Goal: Information Seeking & Learning: Check status

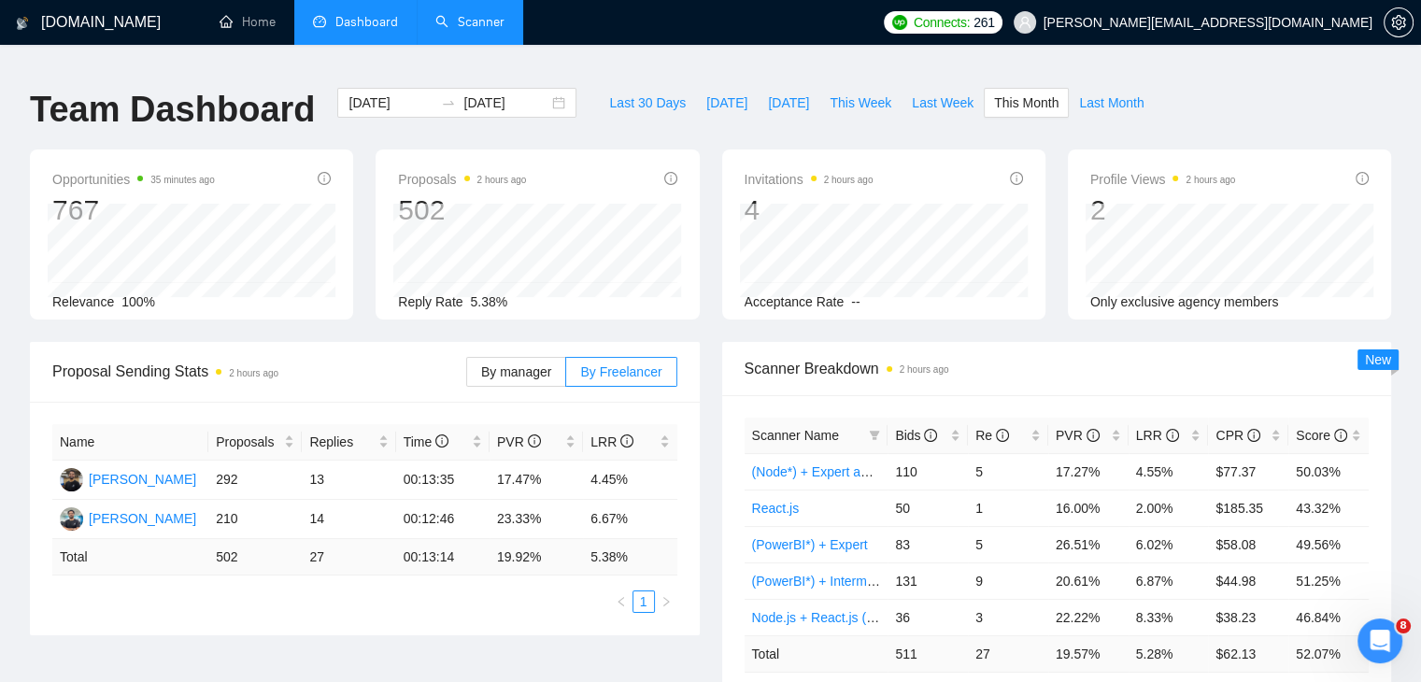
click at [480, 16] on link "Scanner" at bounding box center [469, 22] width 69 height 16
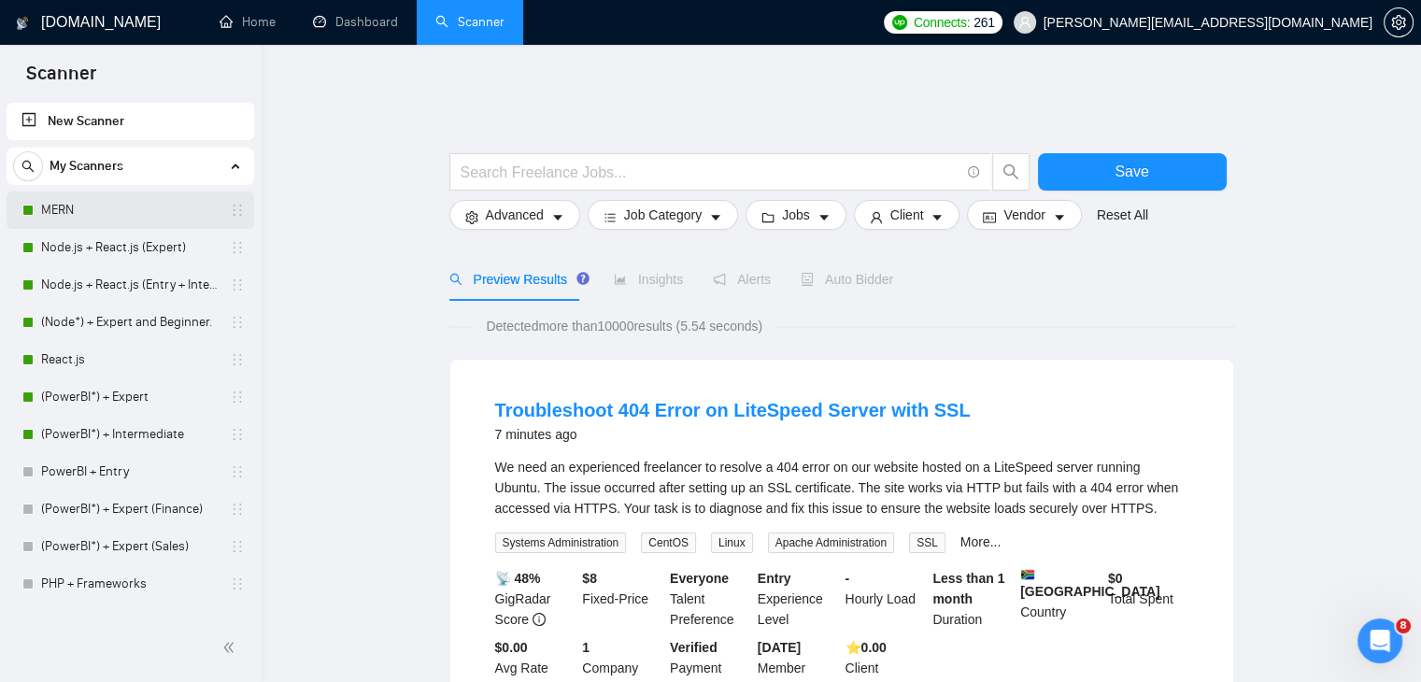
click at [159, 217] on link "MERN" at bounding box center [129, 210] width 177 height 37
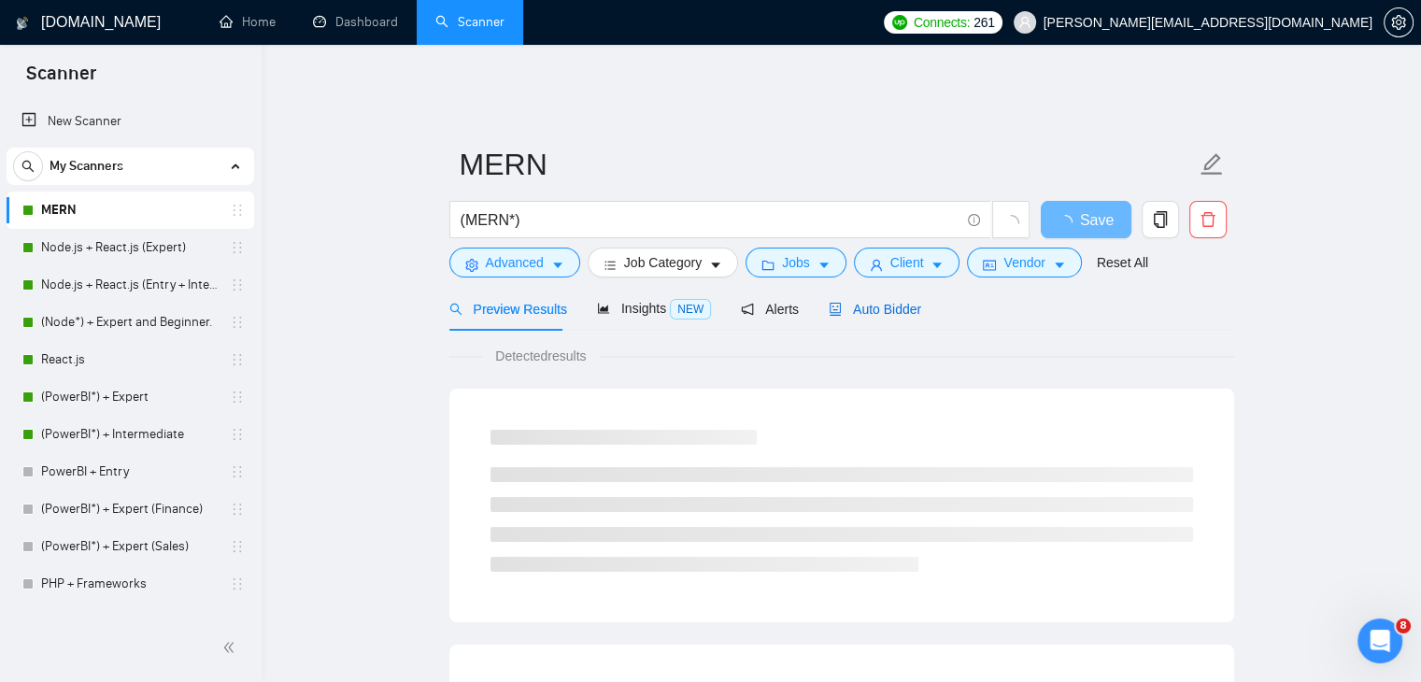
click at [893, 303] on span "Auto Bidder" at bounding box center [875, 309] width 92 height 15
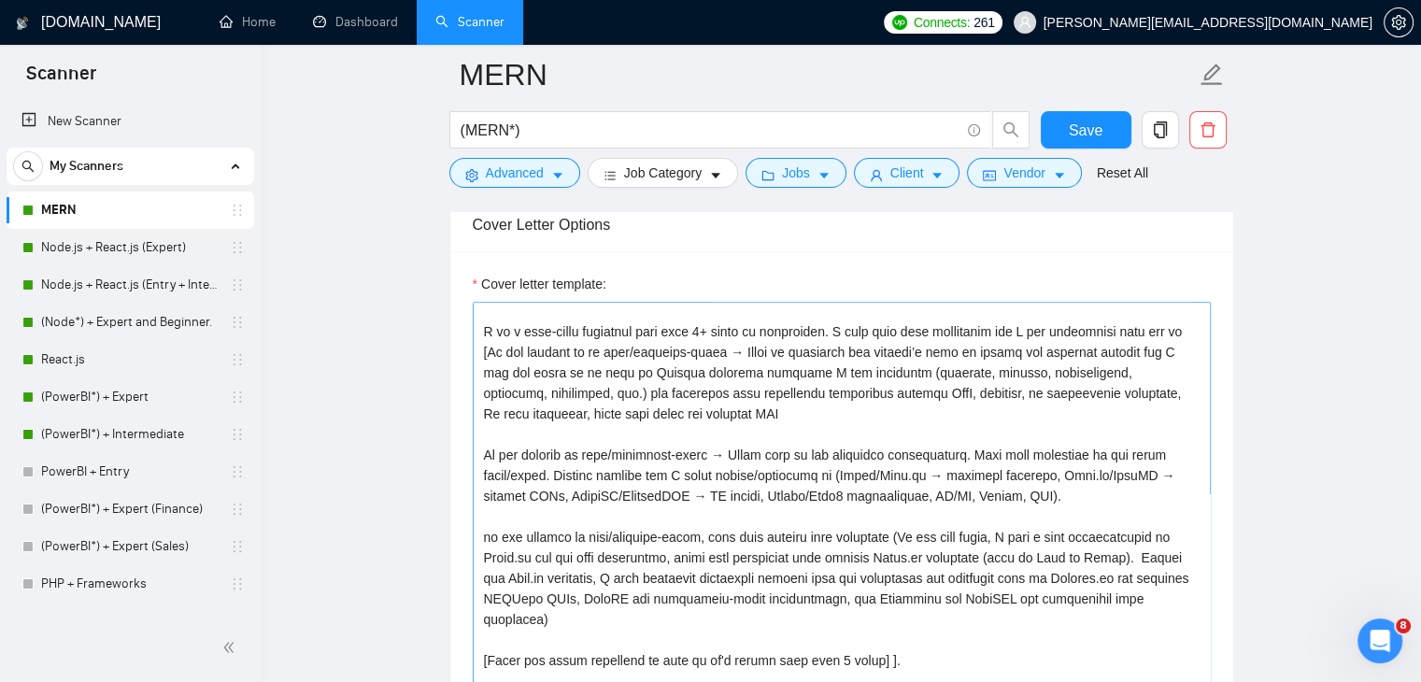
scroll to position [70, 0]
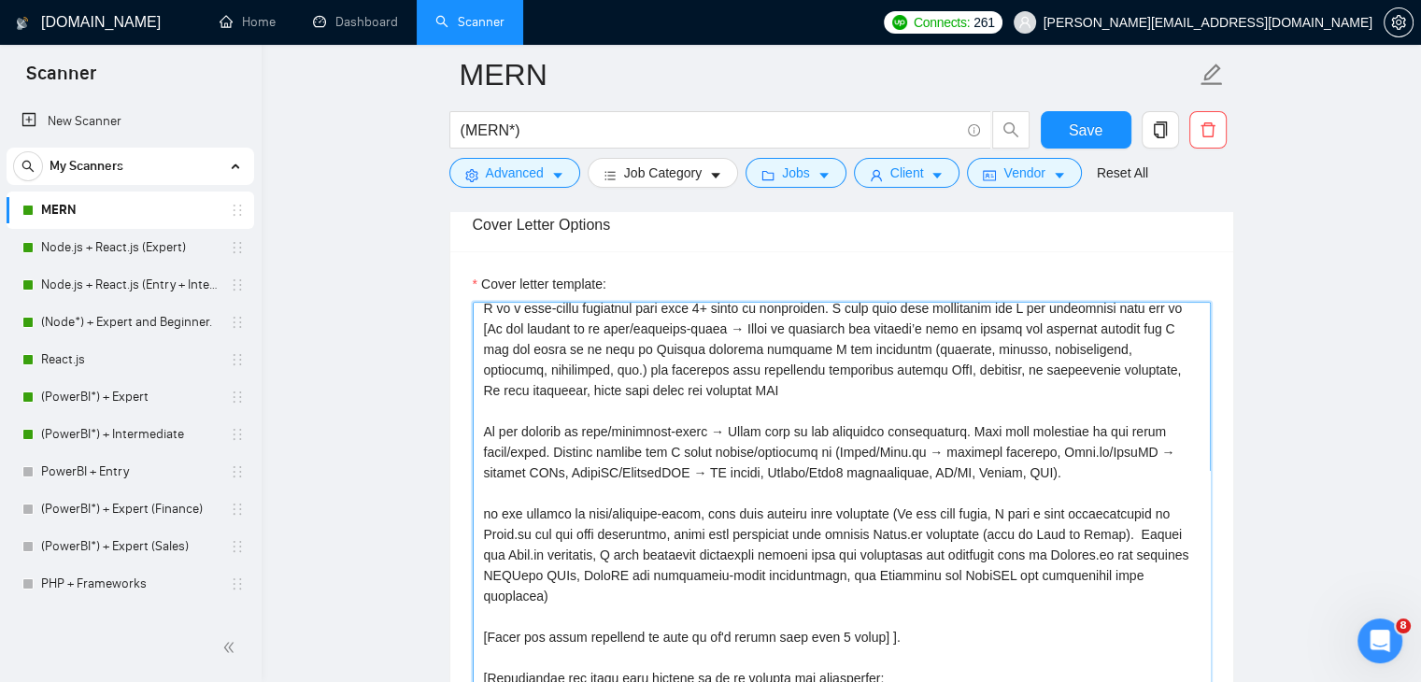
click at [480, 421] on textarea "Cover letter template:" at bounding box center [842, 512] width 738 height 420
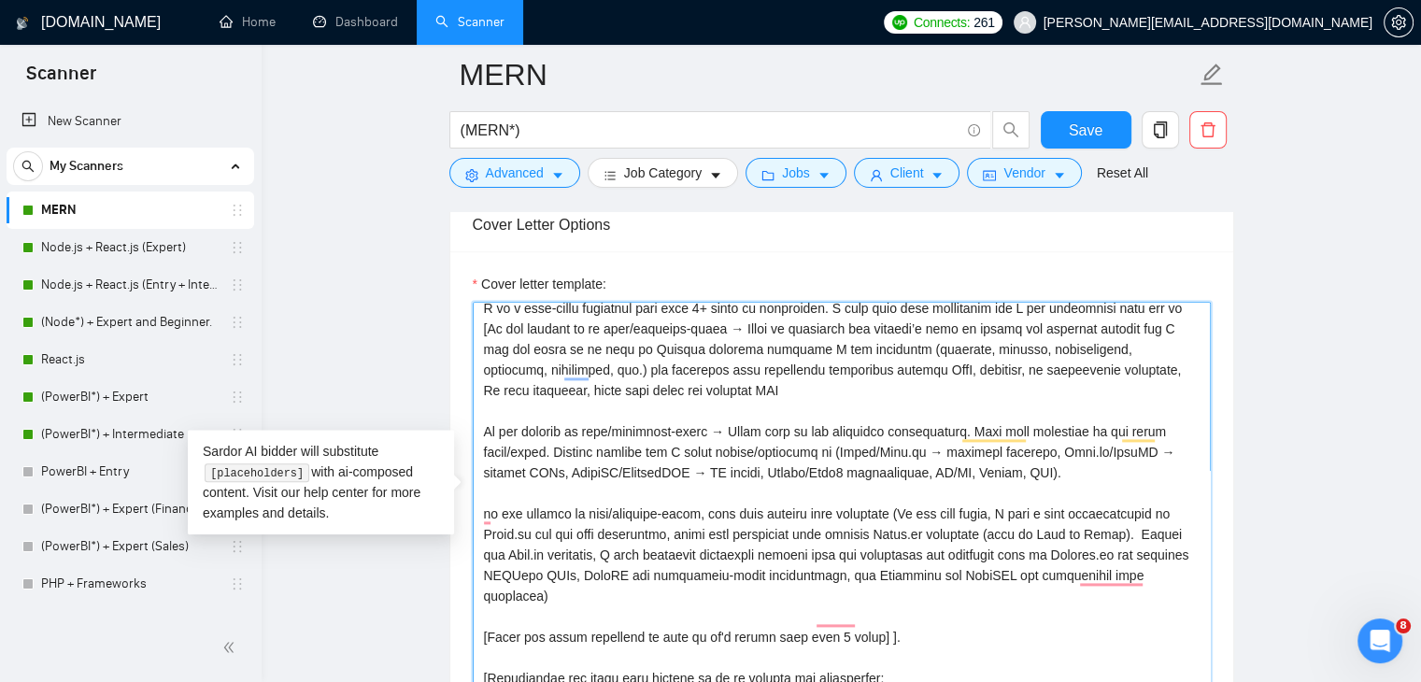
drag, startPoint x: 1070, startPoint y: 459, endPoint x: 937, endPoint y: 446, distance: 133.3
click at [937, 446] on textarea "Cover letter template:" at bounding box center [842, 512] width 738 height 420
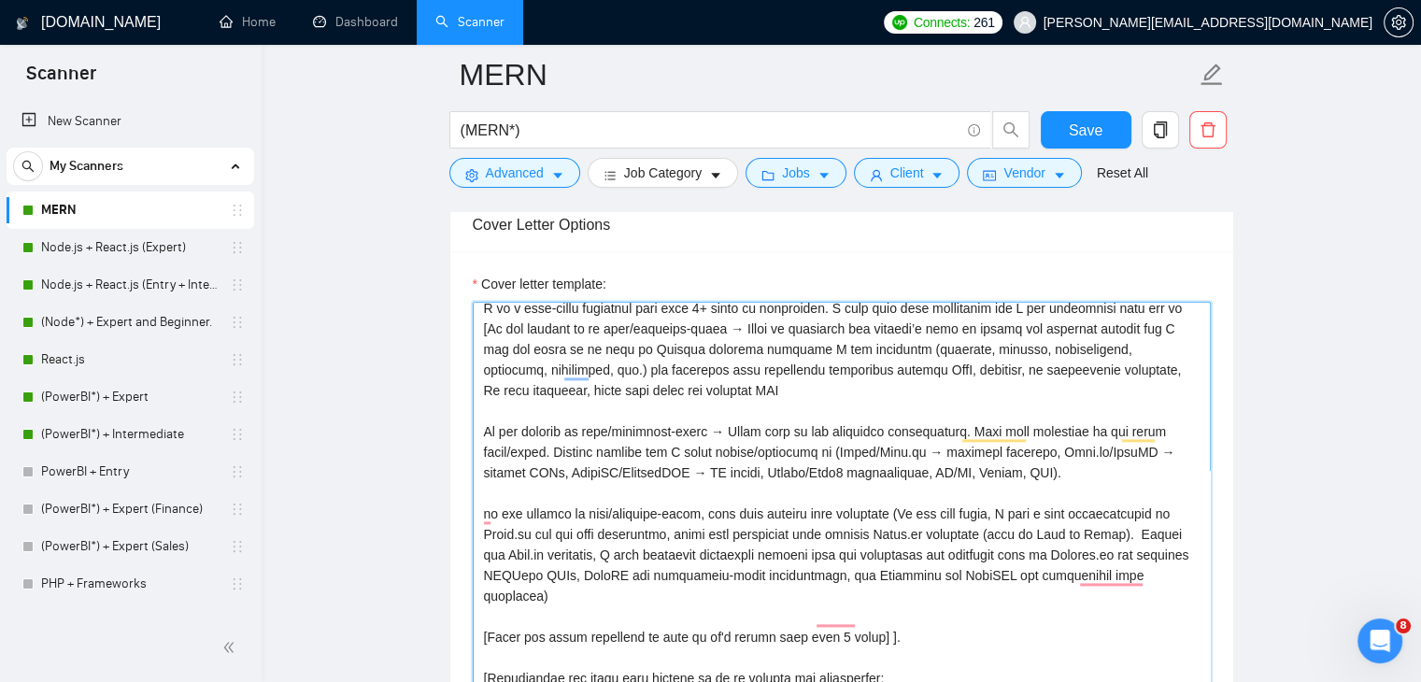
click at [702, 368] on textarea "Cover letter template:" at bounding box center [842, 512] width 738 height 420
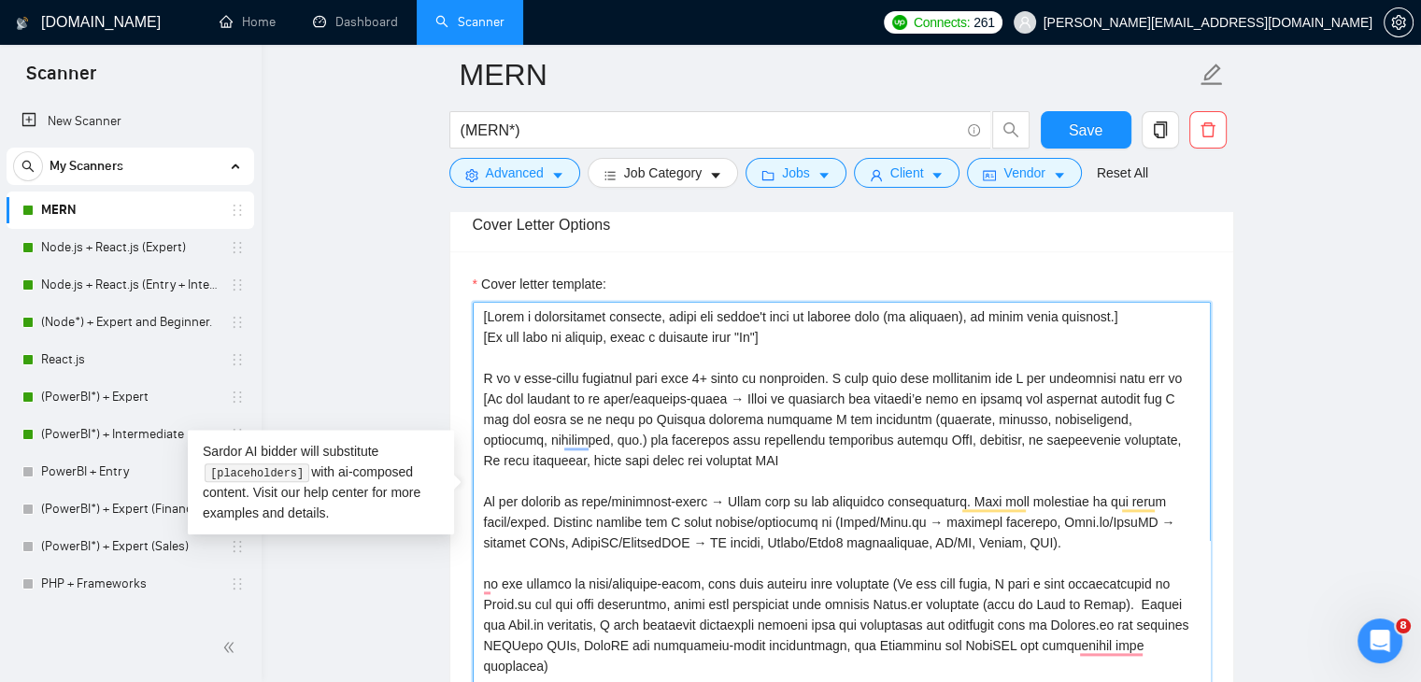
scroll to position [2107, 0]
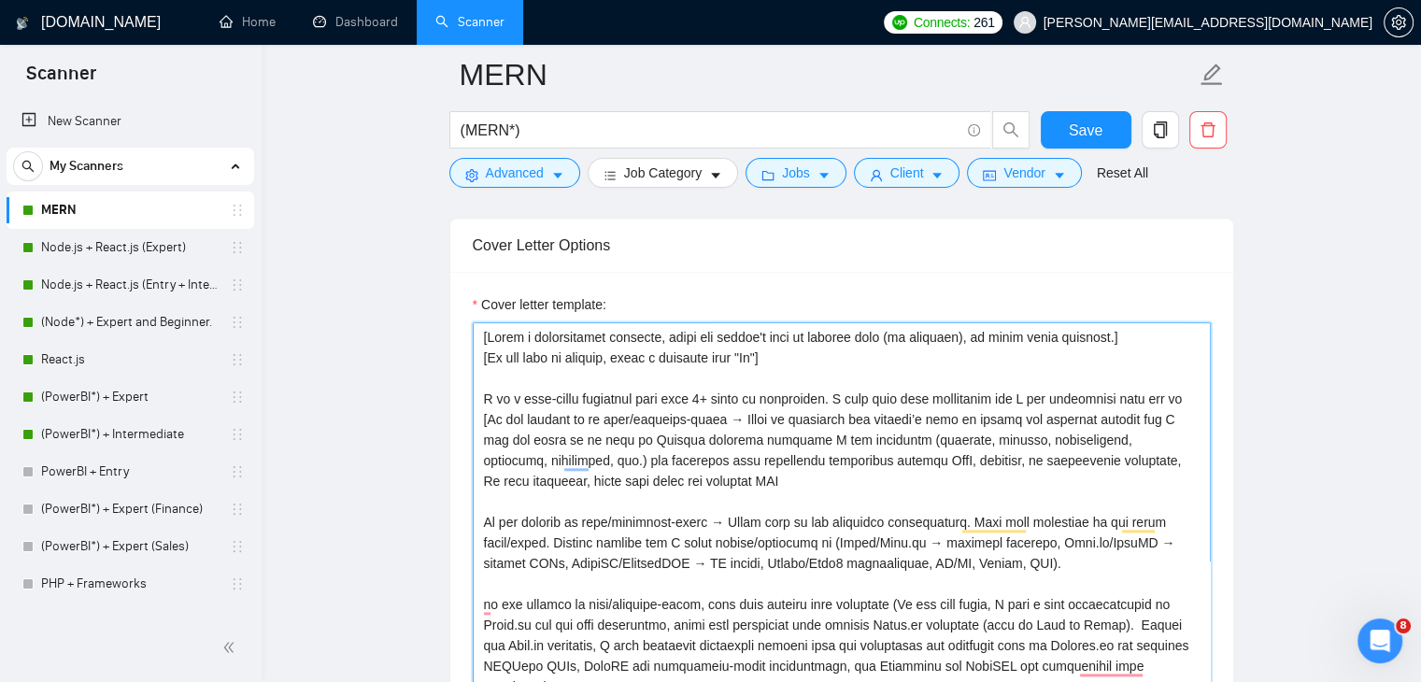
drag, startPoint x: 770, startPoint y: 352, endPoint x: 734, endPoint y: 341, distance: 37.2
click at [734, 341] on textarea "Cover letter template:" at bounding box center [842, 532] width 738 height 420
drag, startPoint x: 1172, startPoint y: 385, endPoint x: 1126, endPoint y: 576, distance: 197.1
click at [1126, 576] on textarea "Cover letter template:" at bounding box center [842, 532] width 738 height 420
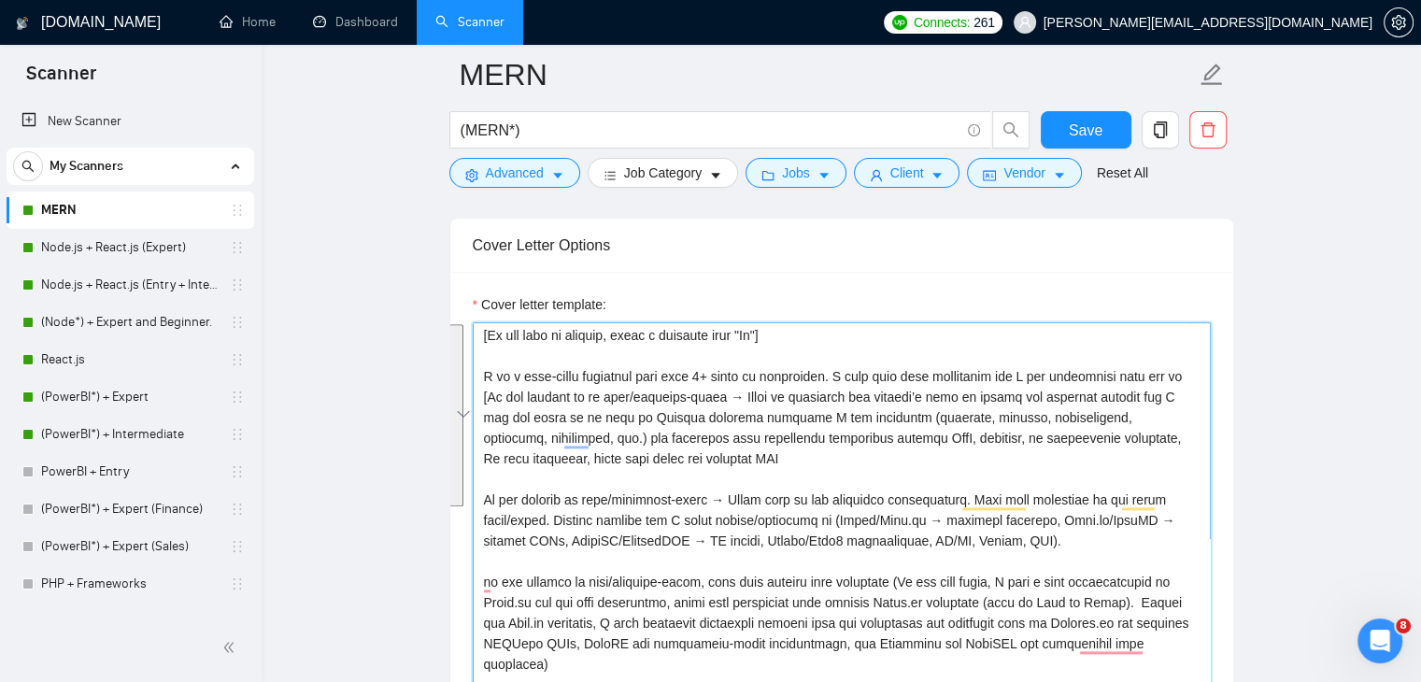
scroll to position [30, 0]
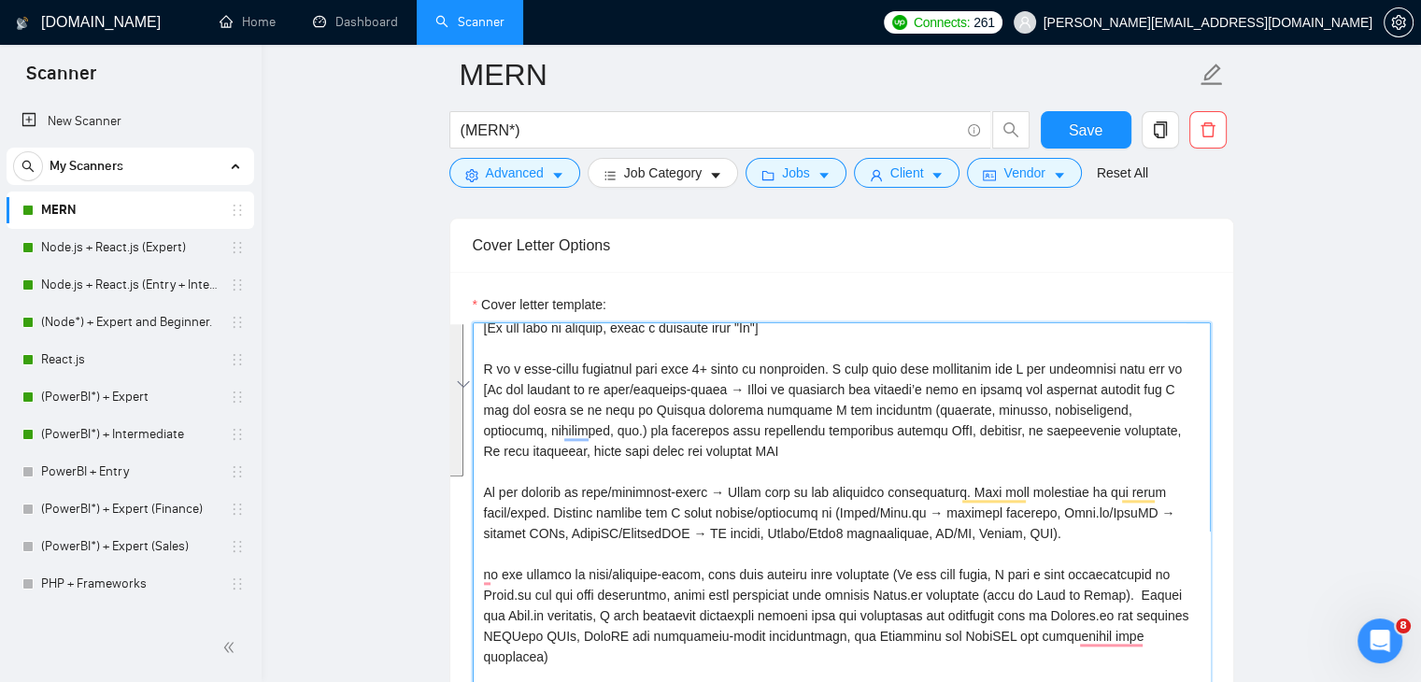
click at [714, 487] on textarea "Cover letter template:" at bounding box center [842, 532] width 738 height 420
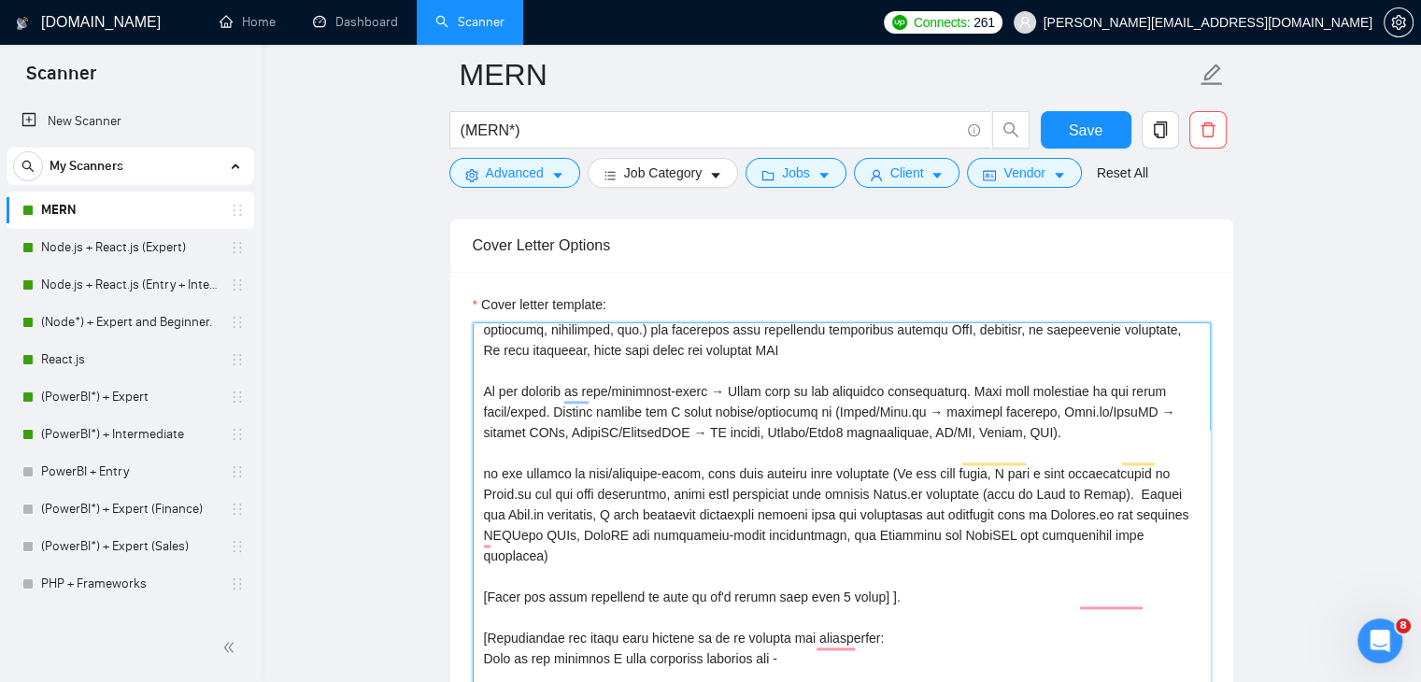
scroll to position [131, 0]
click at [896, 459] on textarea "Cover letter template:" at bounding box center [842, 532] width 738 height 420
drag, startPoint x: 896, startPoint y: 459, endPoint x: 1179, endPoint y: 527, distance: 291.2
click at [1179, 527] on textarea "Cover letter template:" at bounding box center [842, 532] width 738 height 420
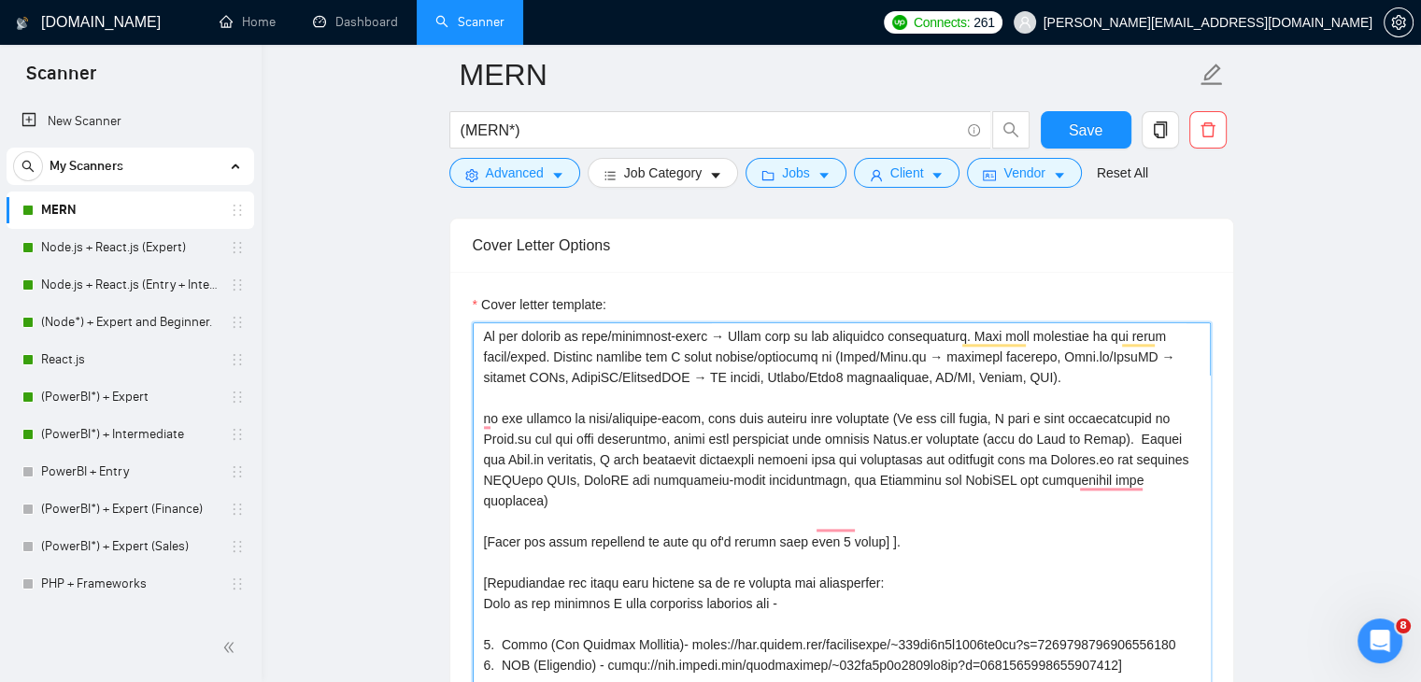
scroll to position [0, 0]
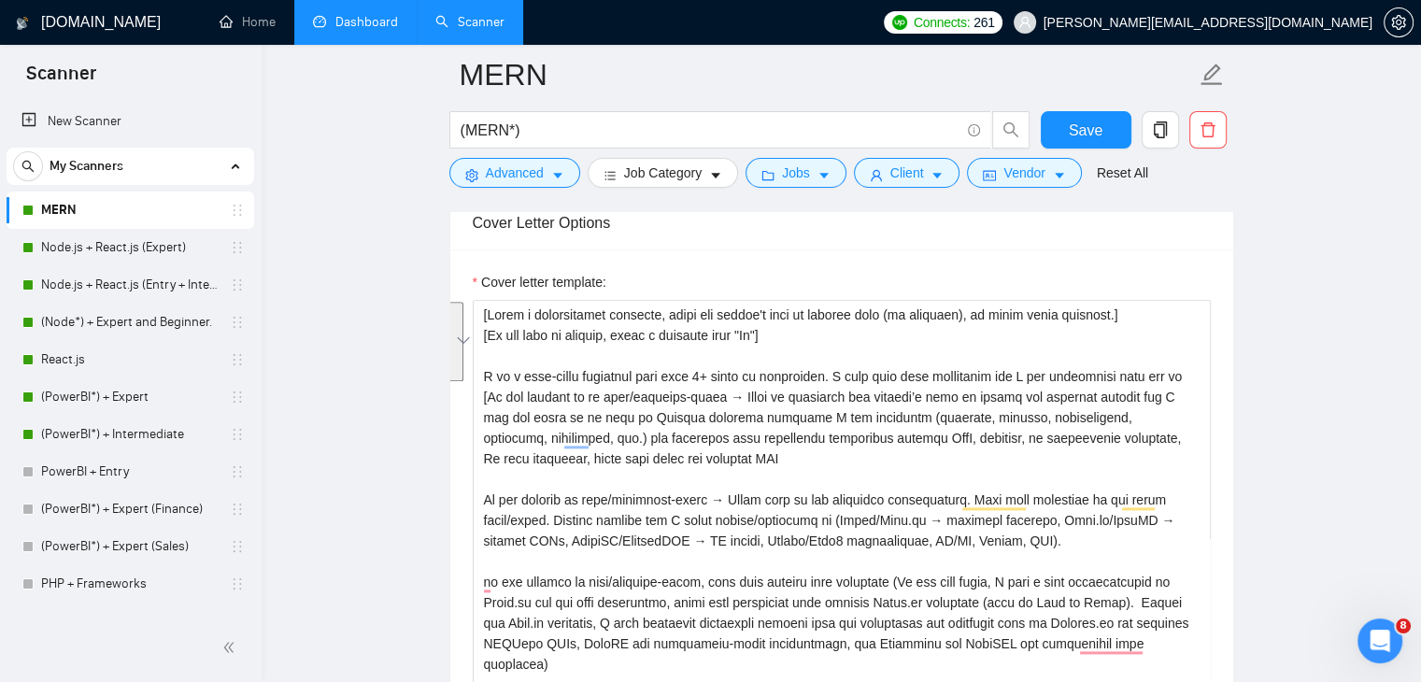
click at [351, 14] on link "Dashboard" at bounding box center [355, 22] width 85 height 16
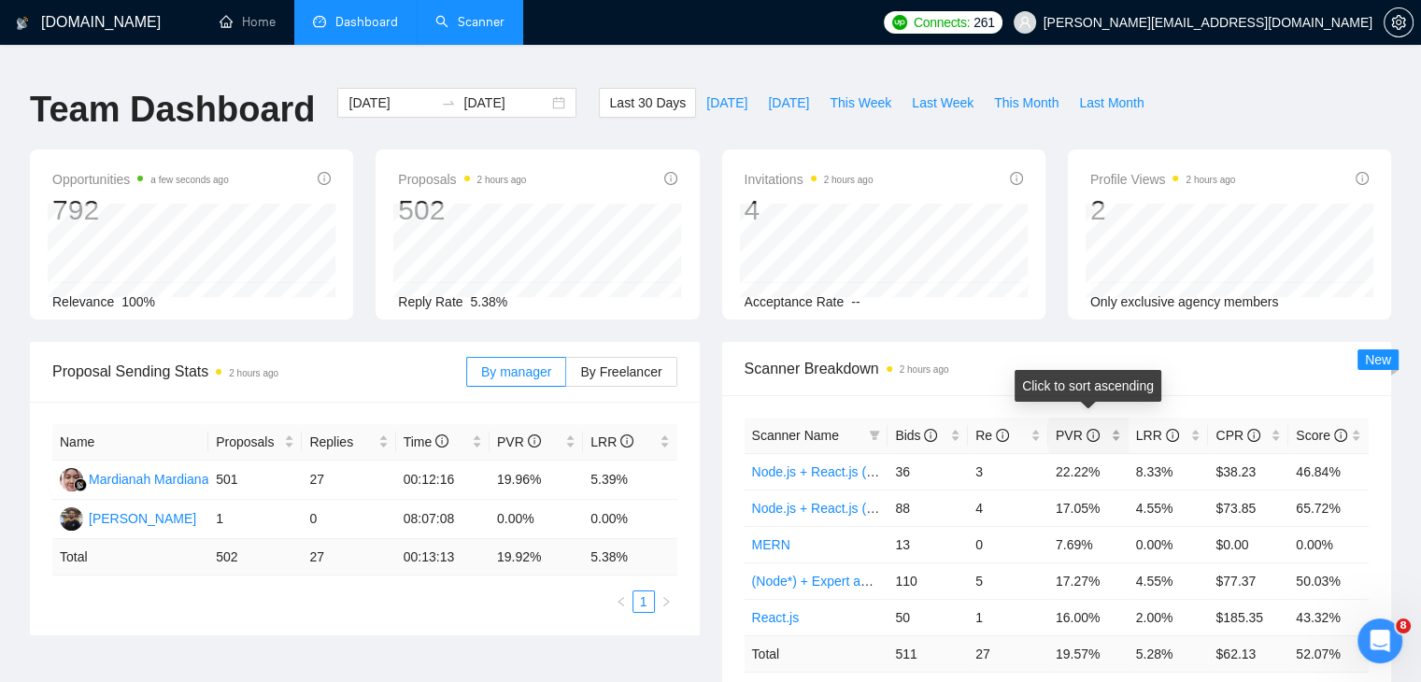
scroll to position [111, 0]
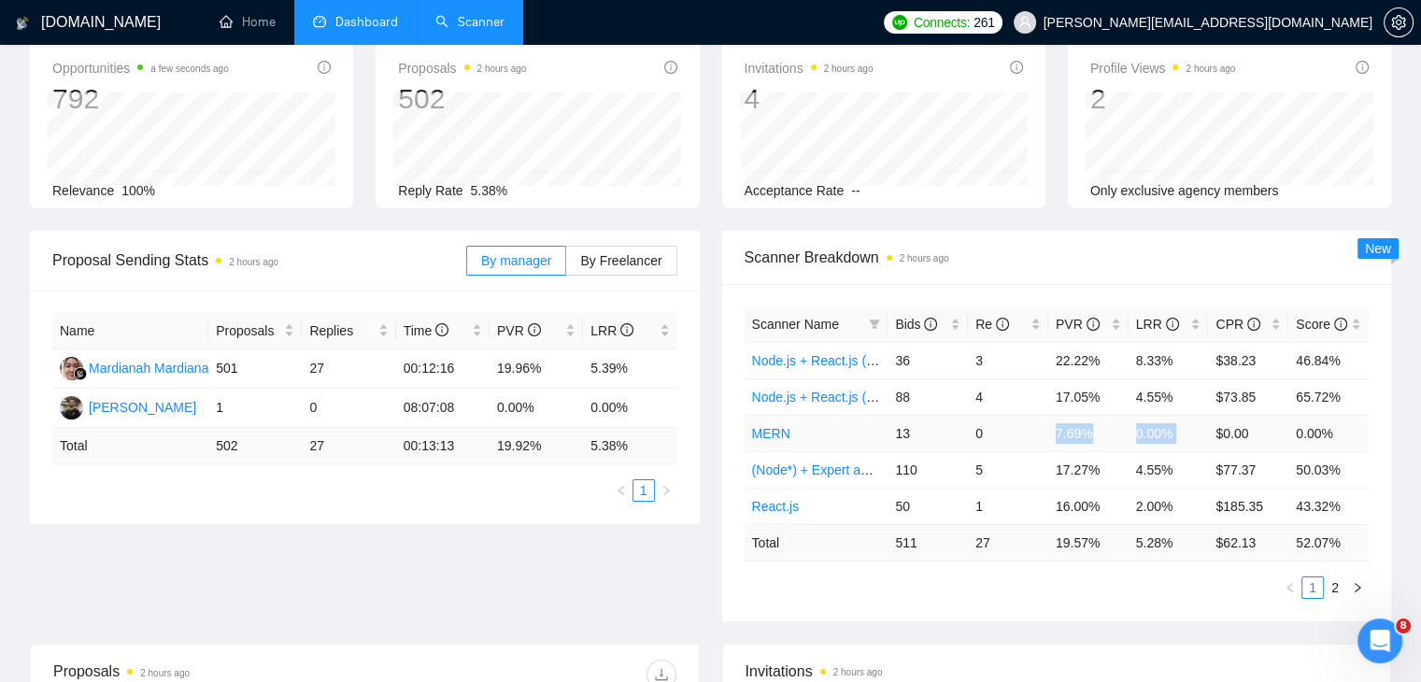
drag, startPoint x: 1051, startPoint y: 413, endPoint x: 1216, endPoint y: 411, distance: 165.4
click at [1216, 415] on tr "MERN 13 0 7.69% 0.00% $0.00 0.00%" at bounding box center [1057, 433] width 625 height 36
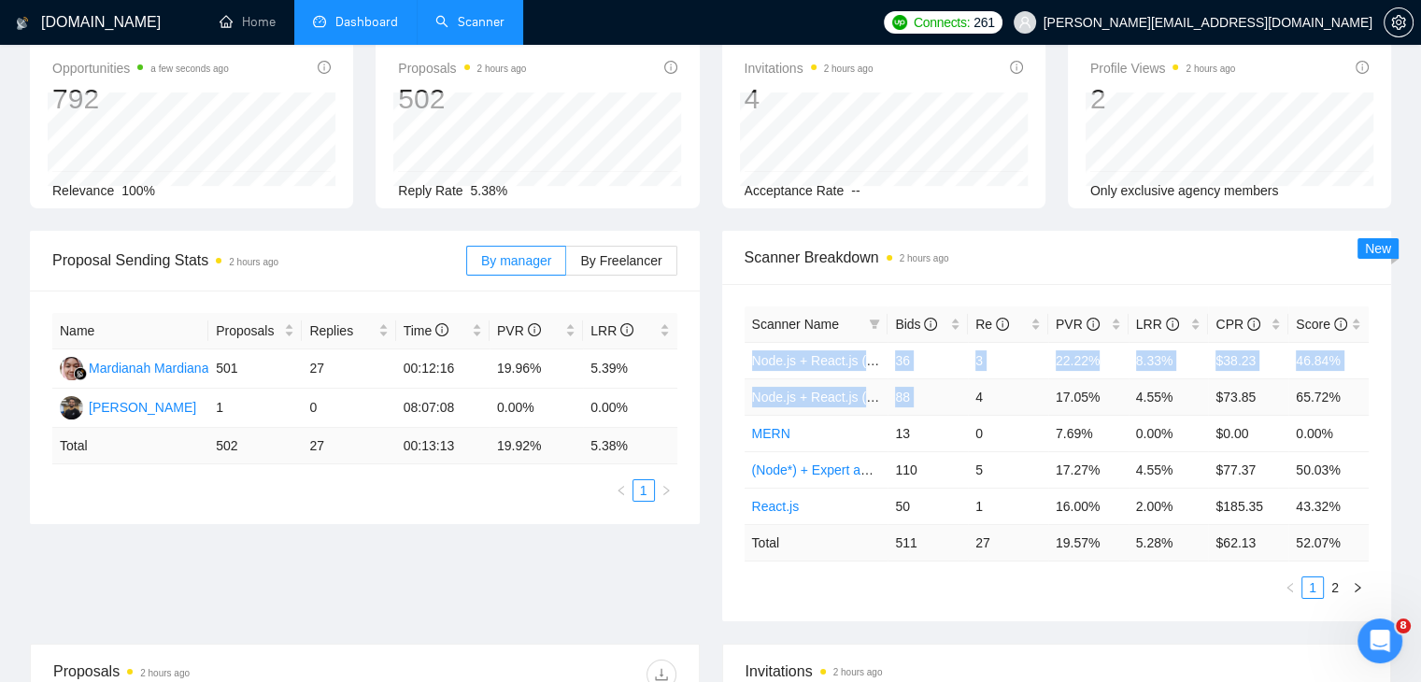
drag, startPoint x: 745, startPoint y: 338, endPoint x: 978, endPoint y: 378, distance: 236.1
click at [978, 378] on tbody "Node.js + React.js (Entry + Intermediate) 36 3 22.22% 8.33% $38.23 46.84% Node.…" at bounding box center [1057, 433] width 625 height 182
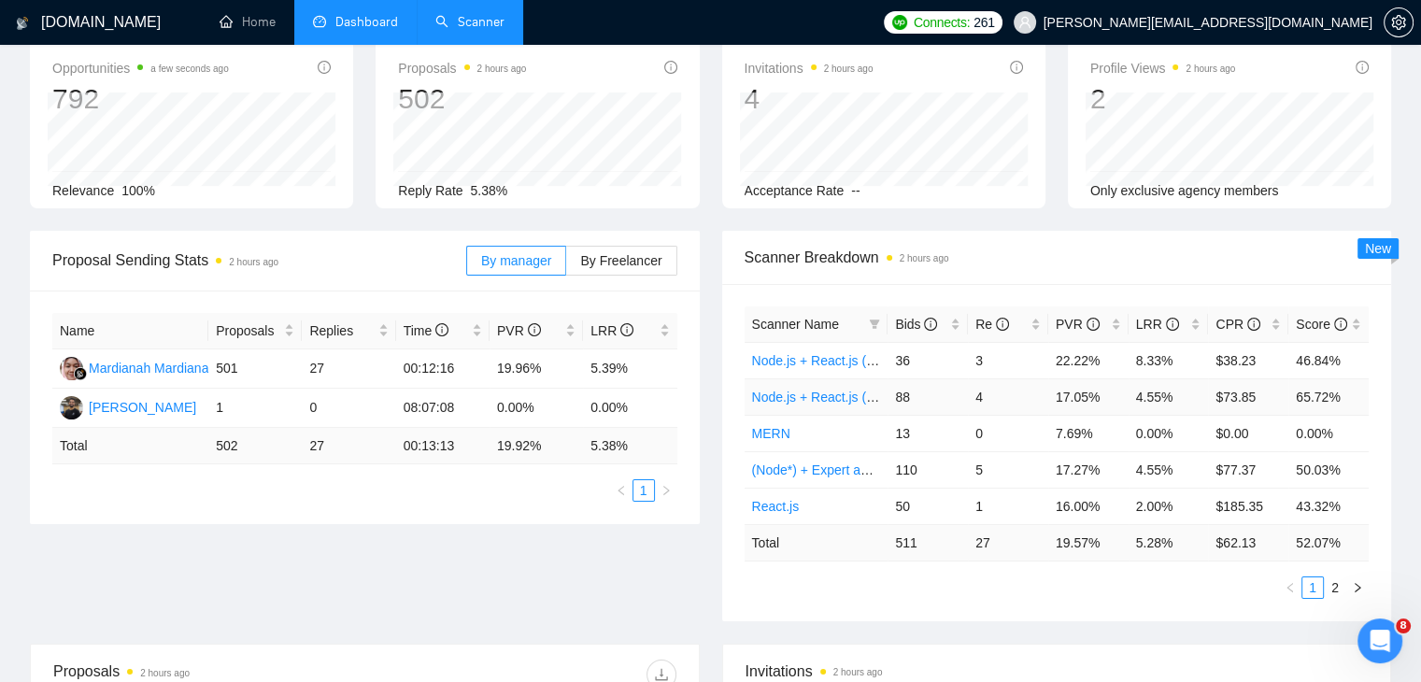
click at [991, 378] on td "4" at bounding box center [1008, 396] width 80 height 36
drag, startPoint x: 991, startPoint y: 378, endPoint x: 744, endPoint y: 390, distance: 247.9
click at [745, 390] on tr "Node.js + React.js (Expert) 88 4 17.05% 4.55% $73.85 65.72%" at bounding box center [1057, 396] width 625 height 36
click at [971, 382] on td "4" at bounding box center [1008, 396] width 80 height 36
click at [979, 382] on td "4" at bounding box center [1008, 396] width 80 height 36
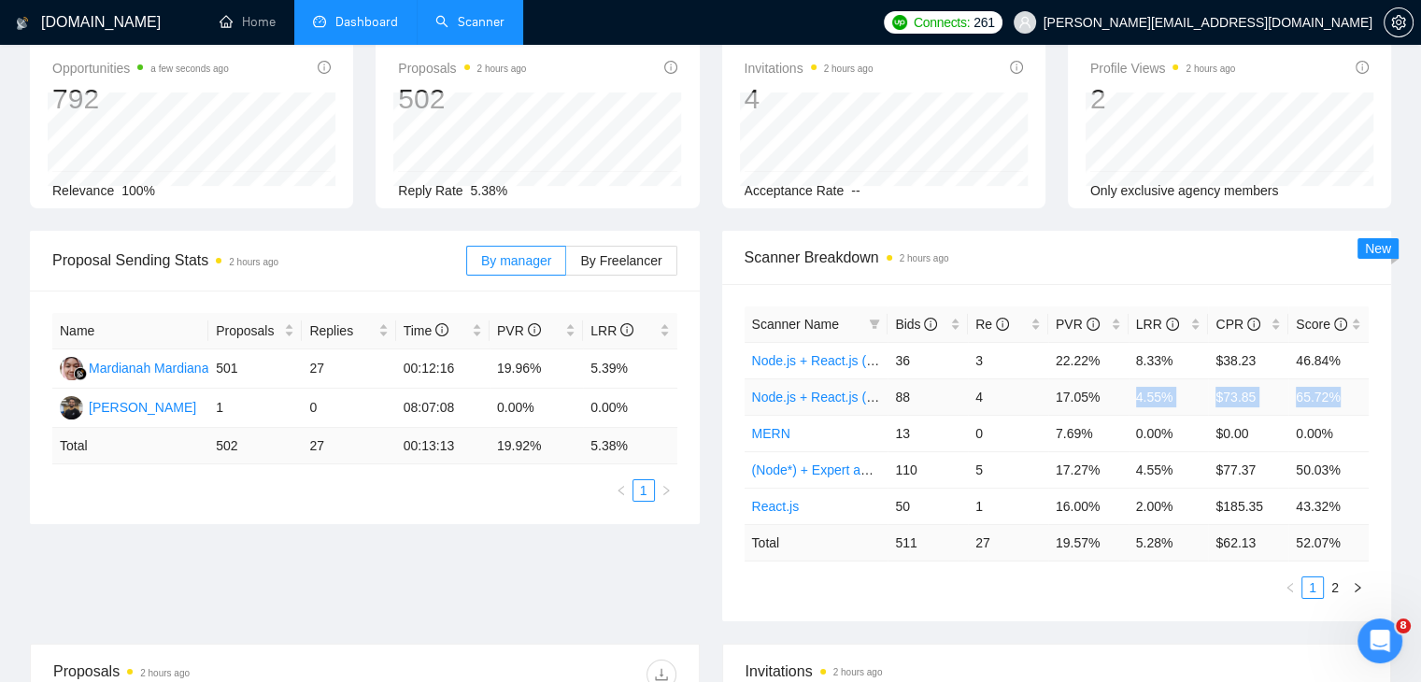
drag, startPoint x: 1131, startPoint y: 386, endPoint x: 1350, endPoint y: 368, distance: 219.3
click at [1350, 378] on tr "Node.js + React.js (Expert) 88 4 17.05% 4.55% $73.85 65.72%" at bounding box center [1057, 396] width 625 height 36
click at [1378, 639] on icon "Open Intercom Messenger" at bounding box center [1376, 638] width 13 height 15
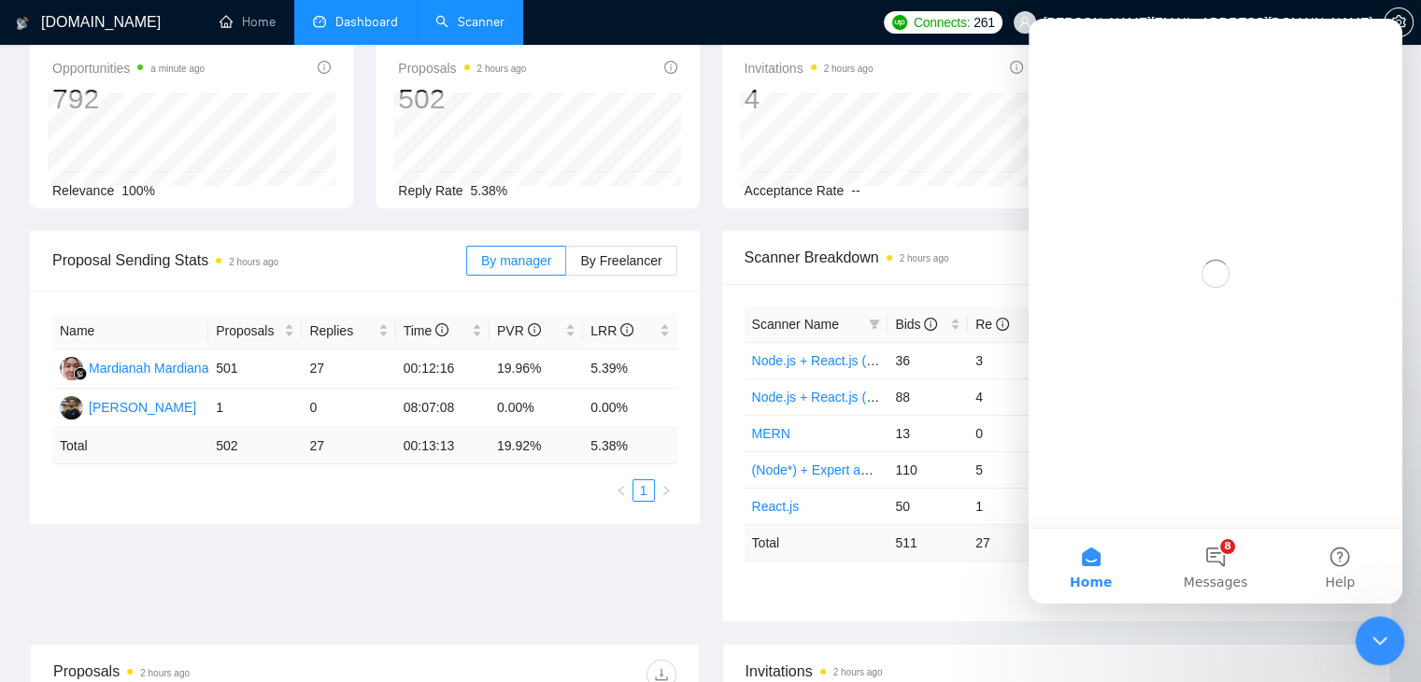
scroll to position [0, 0]
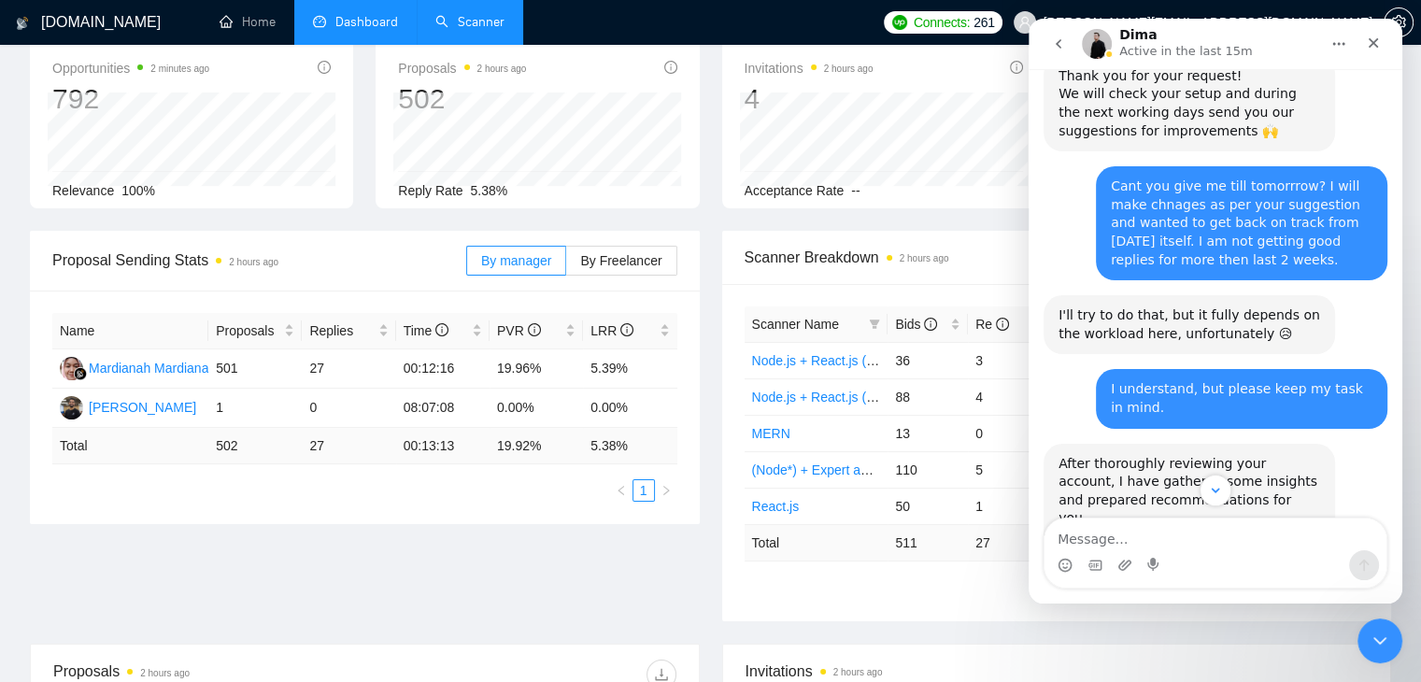
scroll to position [869, 0]
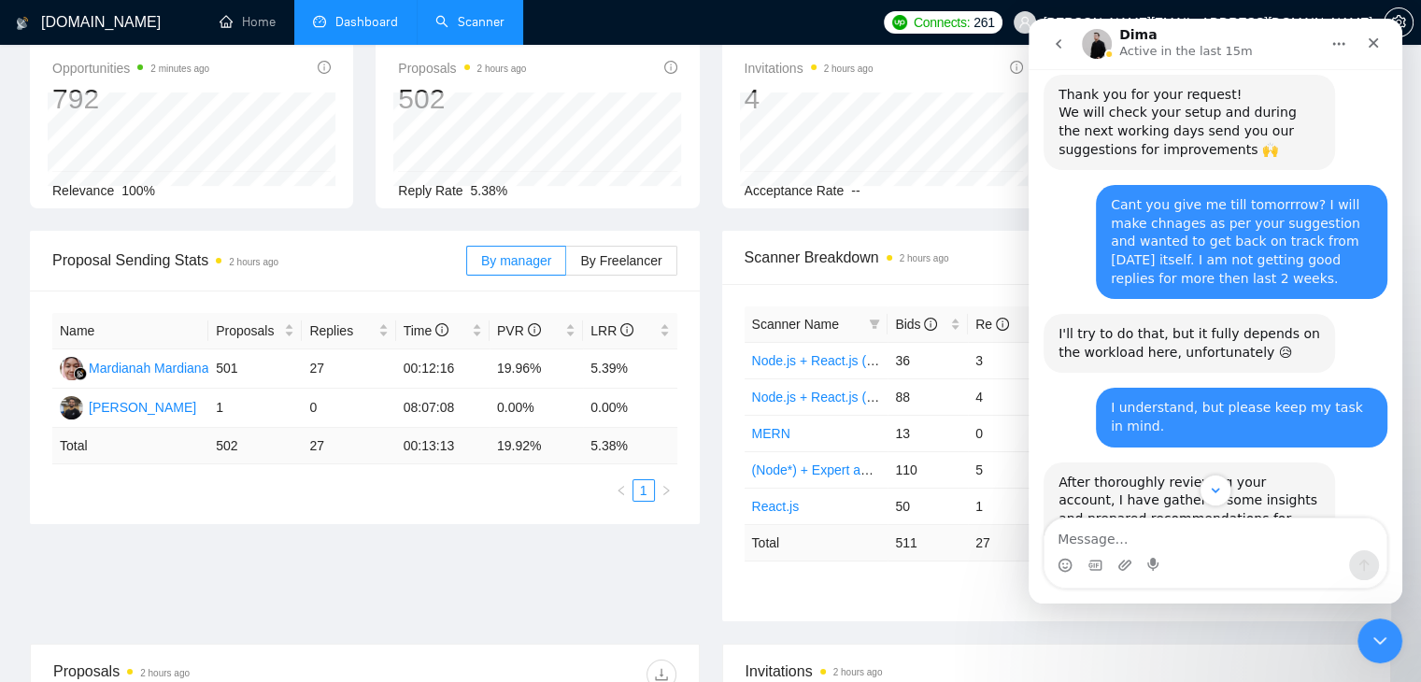
click at [531, 543] on div "Proposal Sending Stats 2 hours ago By manager By Freelancer Name Proposals Repl…" at bounding box center [711, 437] width 1384 height 413
click at [370, 524] on div "Proposal Sending Stats 2 hours ago By manager By Freelancer Name Proposals Repl…" at bounding box center [711, 437] width 1384 height 413
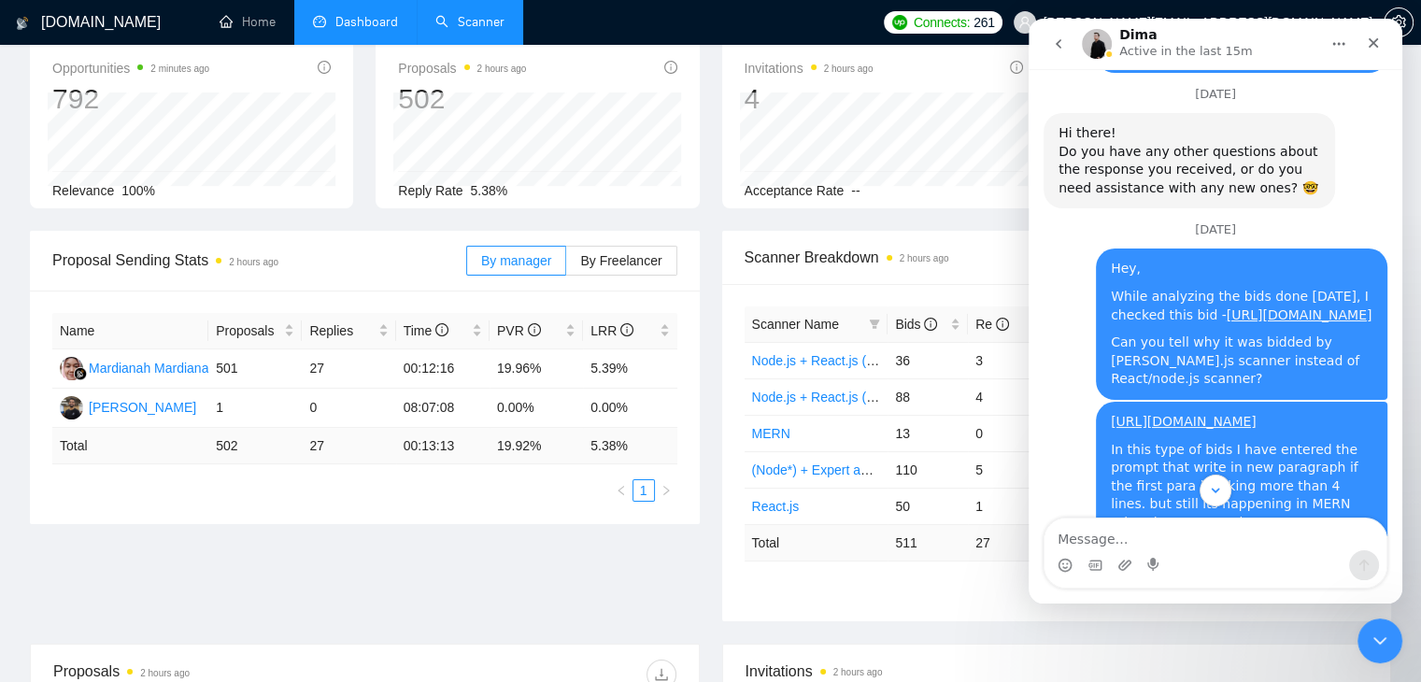
scroll to position [2732, 0]
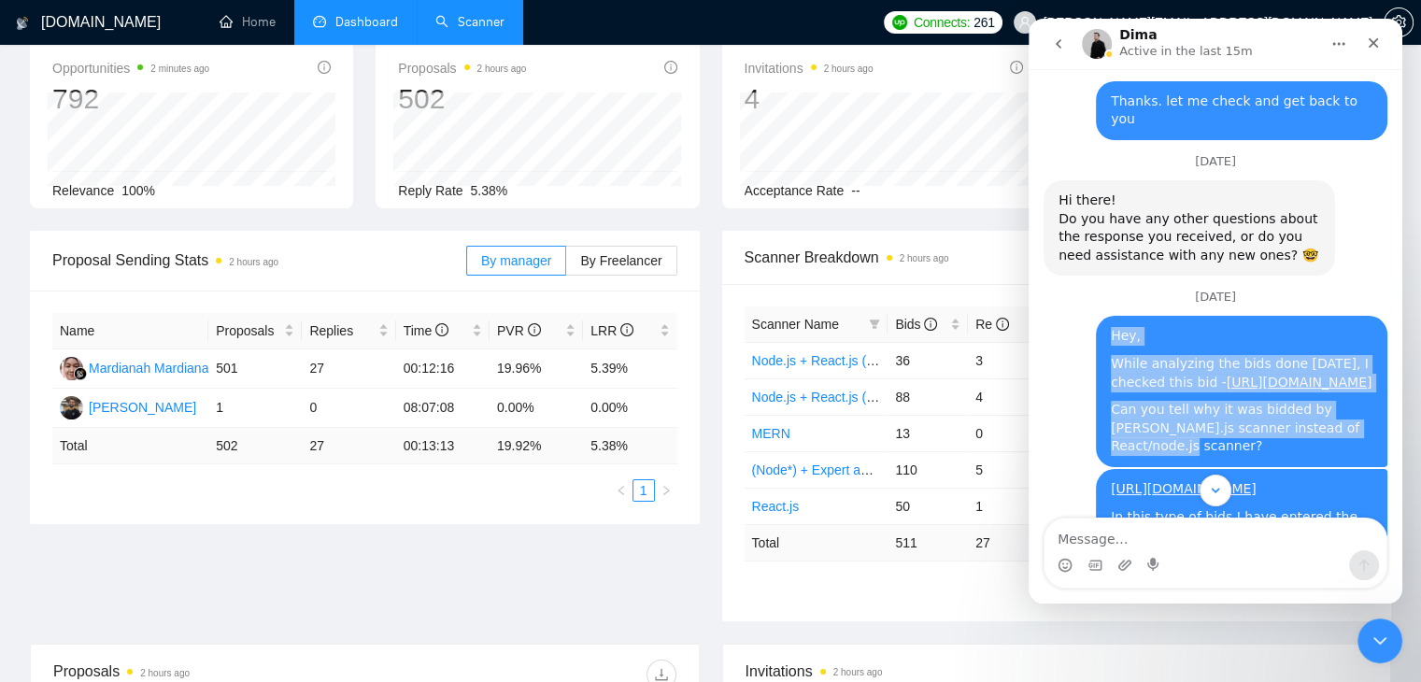
drag, startPoint x: 1098, startPoint y: 319, endPoint x: 1376, endPoint y: 355, distance: 280.6
click at [1376, 355] on div "Hey, While analyzing the bids done [DATE], I checked this bid - [URL][DOMAIN_NA…" at bounding box center [1241, 391] width 291 height 151
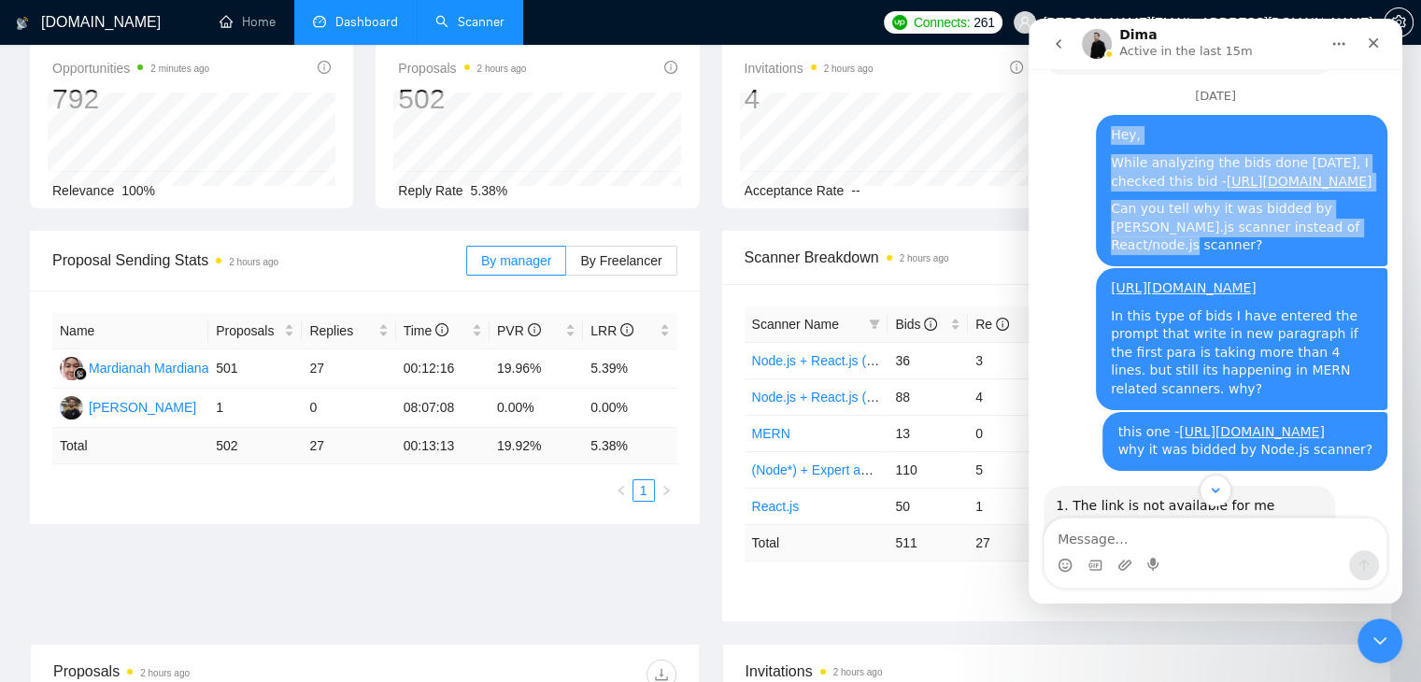
scroll to position [2938, 0]
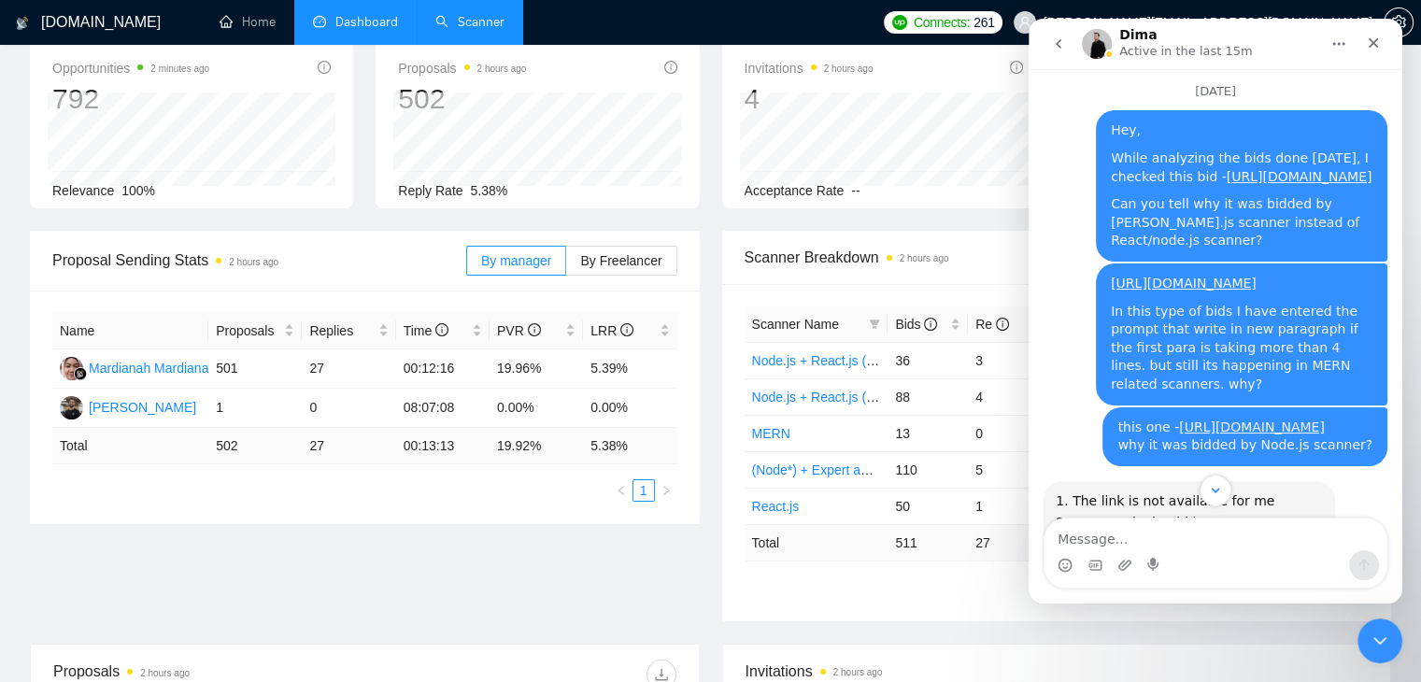
click at [1233, 303] on div "In this type of bids I have entered the prompt that write in new paragraph if t…" at bounding box center [1242, 349] width 262 height 92
drag, startPoint x: 1327, startPoint y: 382, endPoint x: 1101, endPoint y: 402, distance: 226.9
click at [1102, 407] on div "this one - [URL][DOMAIN_NAME] why it was bidded by Node.js scanner? [EMAIL_ADDR…" at bounding box center [1244, 436] width 285 height 59
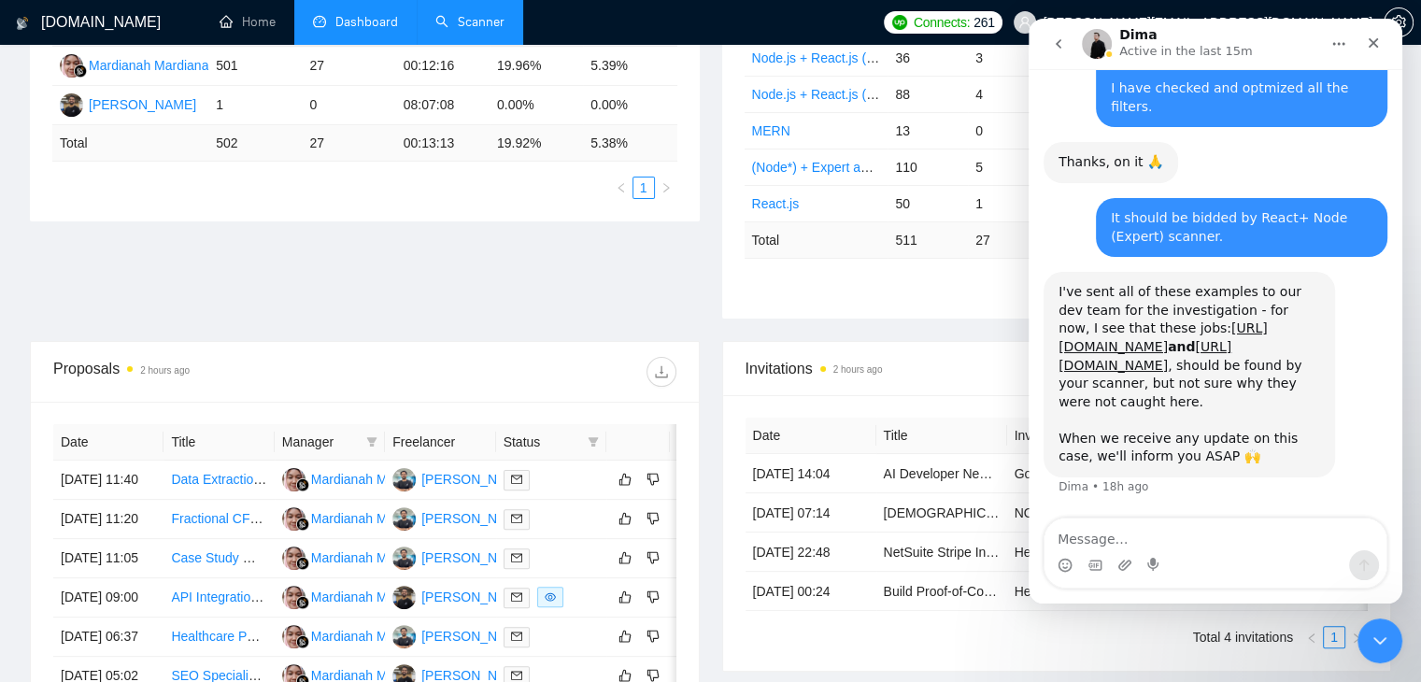
scroll to position [418, 0]
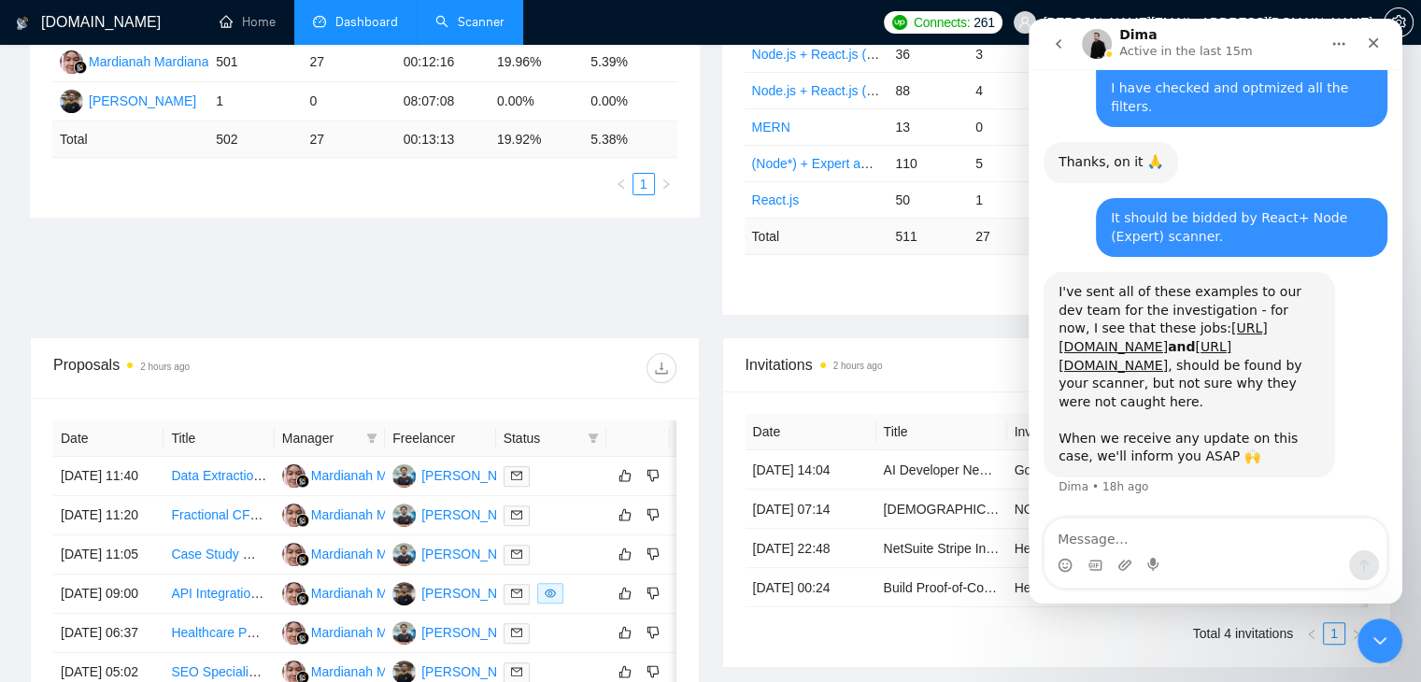
click at [568, 233] on div "Proposal Sending Stats 2 hours ago By manager By Freelancer Name Proposals Repl…" at bounding box center [711, 130] width 1384 height 413
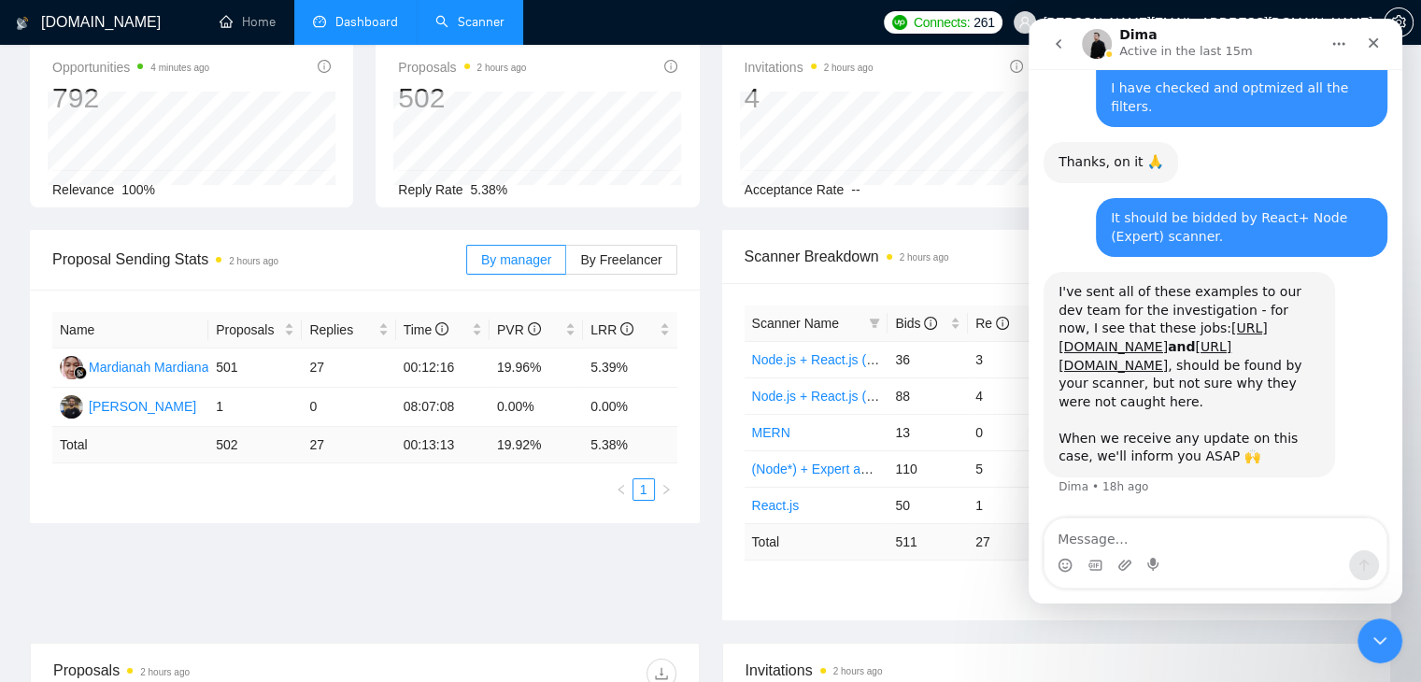
scroll to position [0, 0]
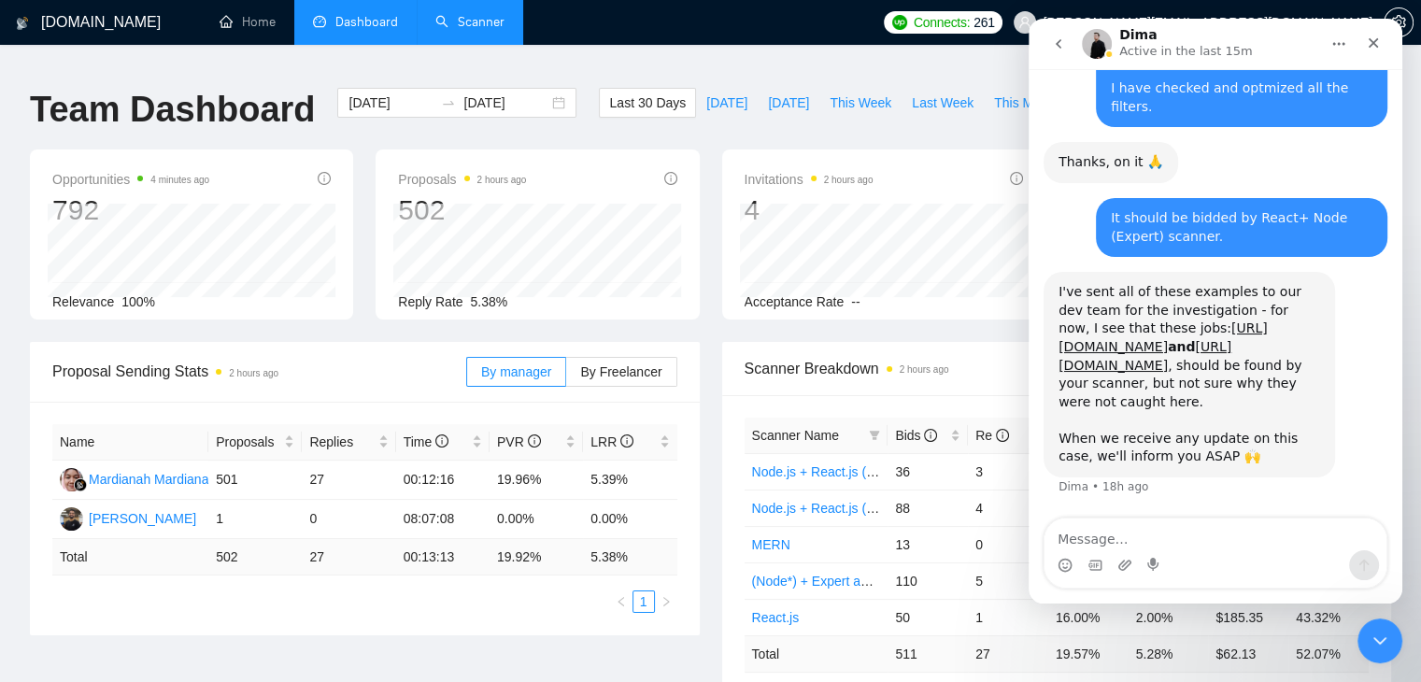
click at [461, 14] on link "Scanner" at bounding box center [469, 22] width 69 height 16
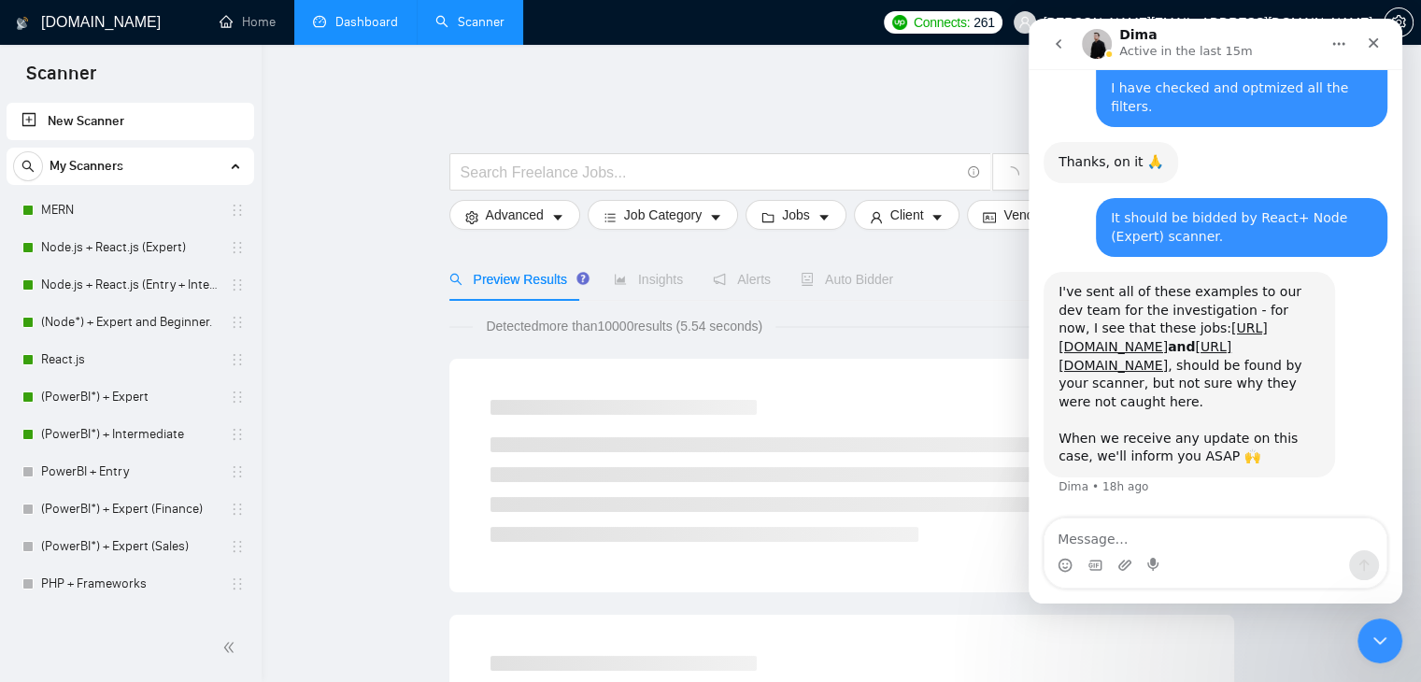
click at [371, 30] on link "Dashboard" at bounding box center [355, 22] width 85 height 16
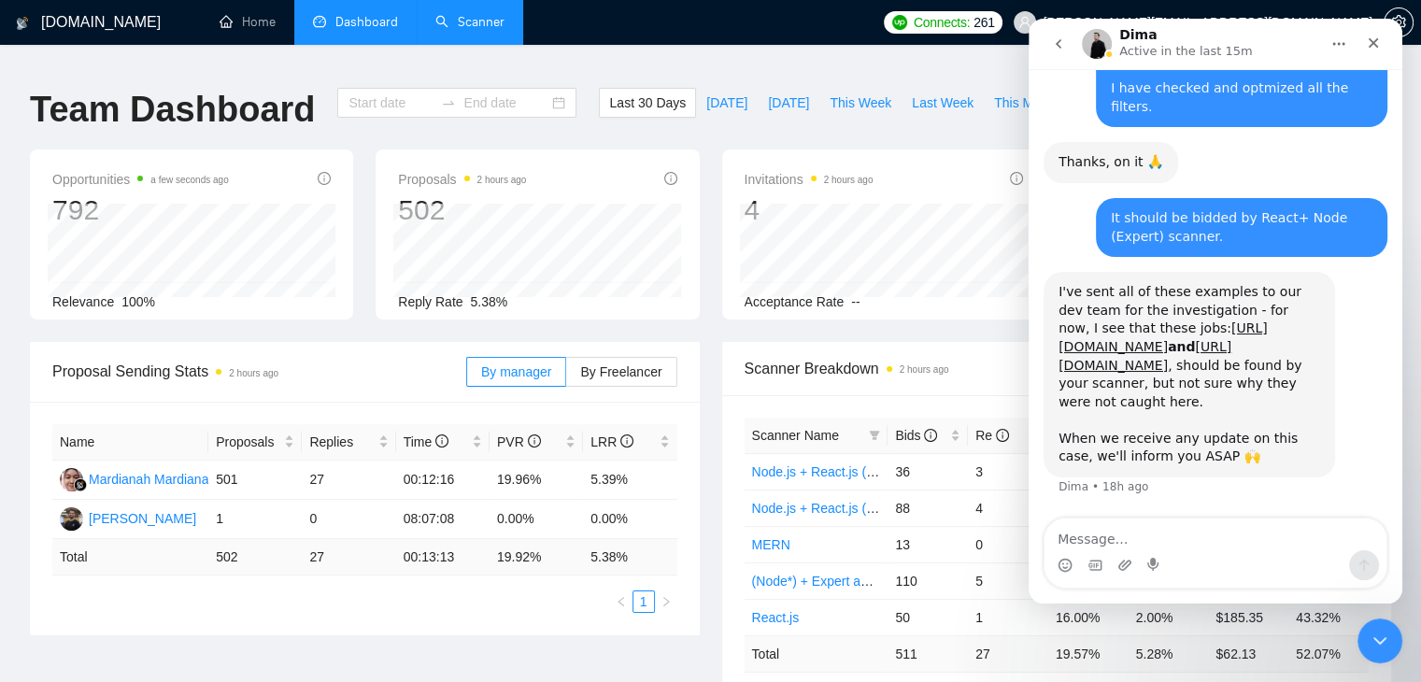
type input "[DATE]"
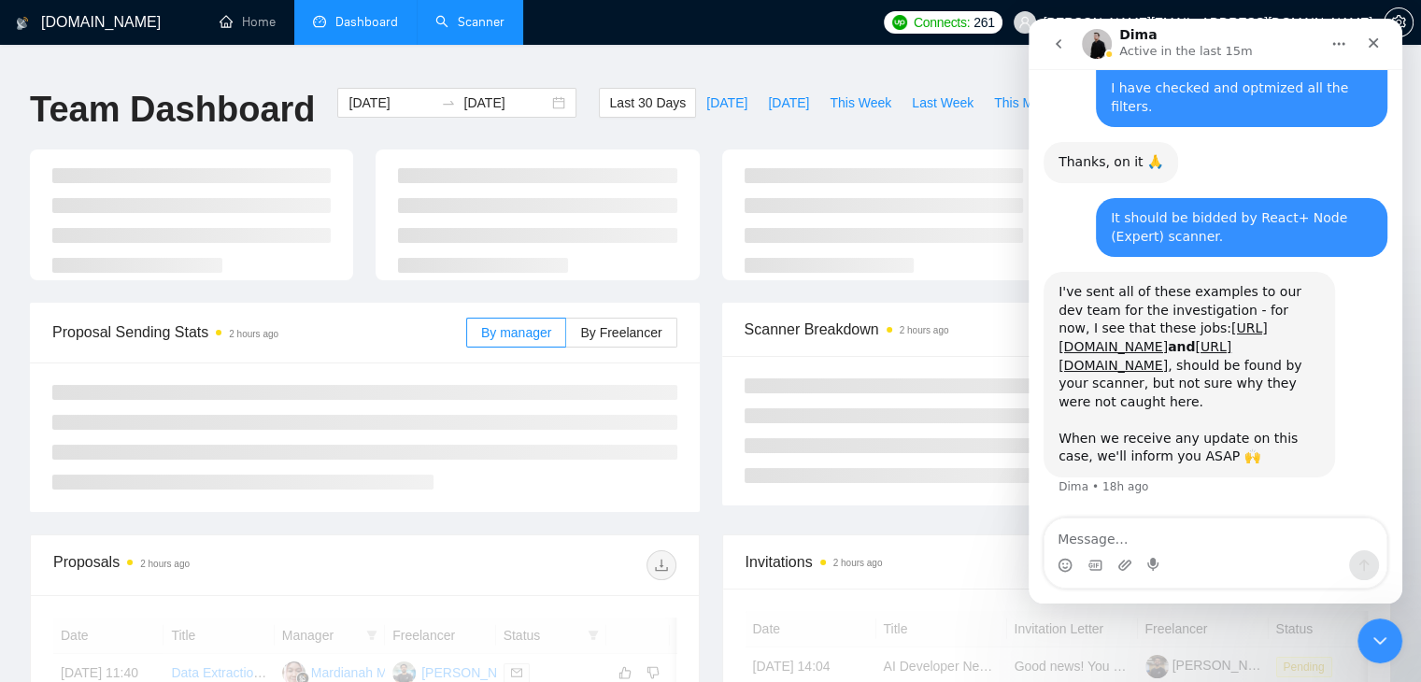
click at [481, 30] on link "Scanner" at bounding box center [469, 22] width 69 height 16
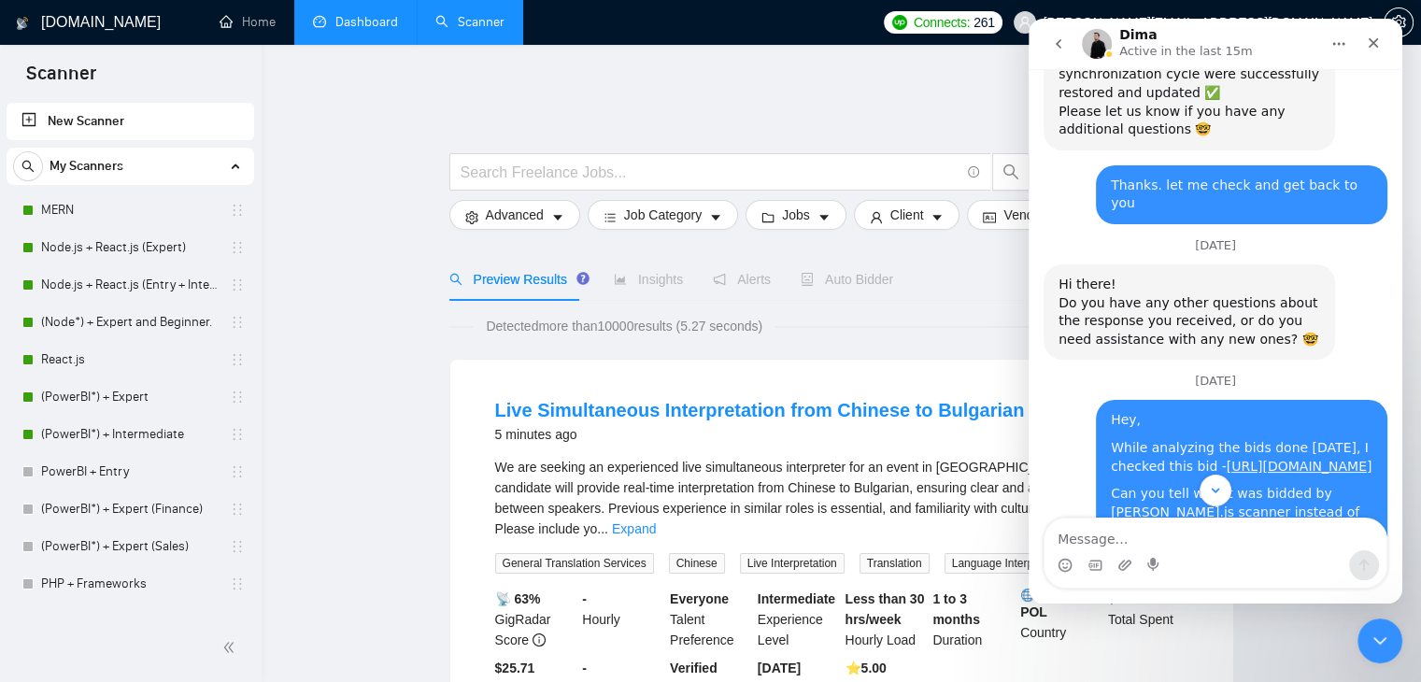
scroll to position [2633, 0]
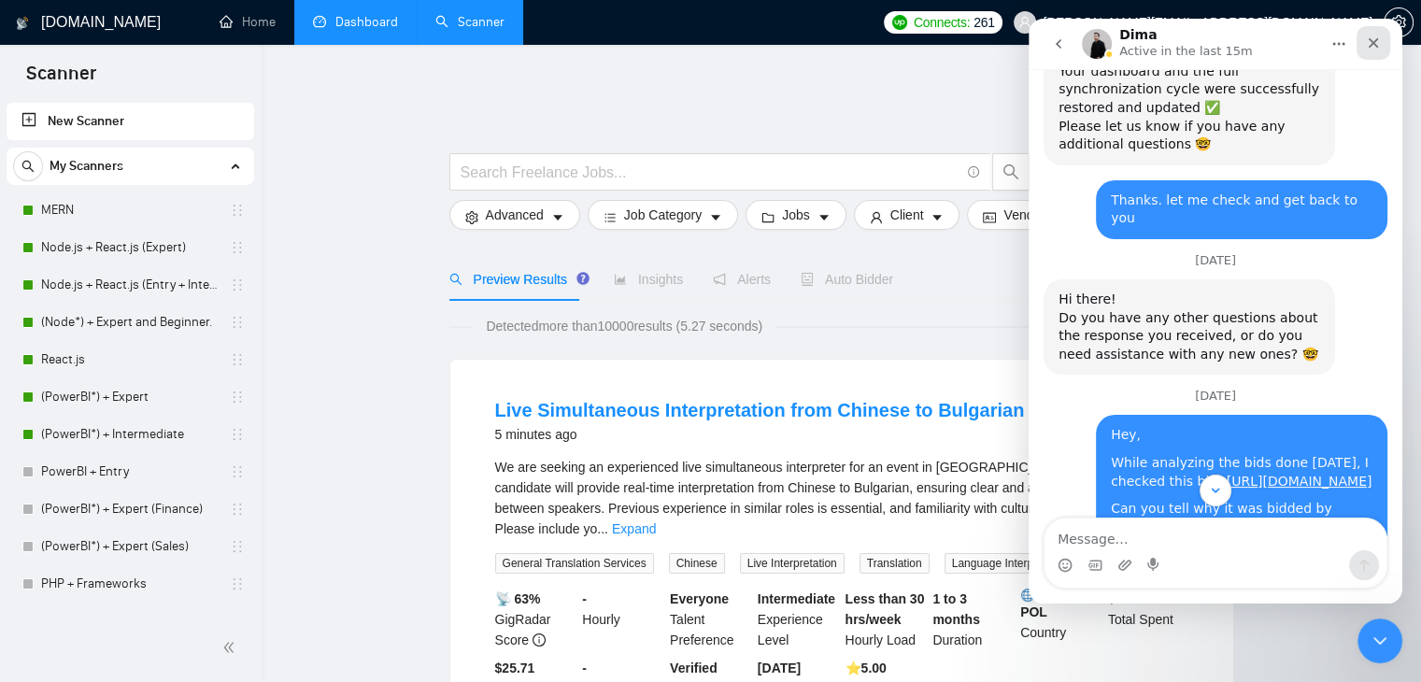
click at [1377, 35] on icon "Close" at bounding box center [1373, 42] width 15 height 15
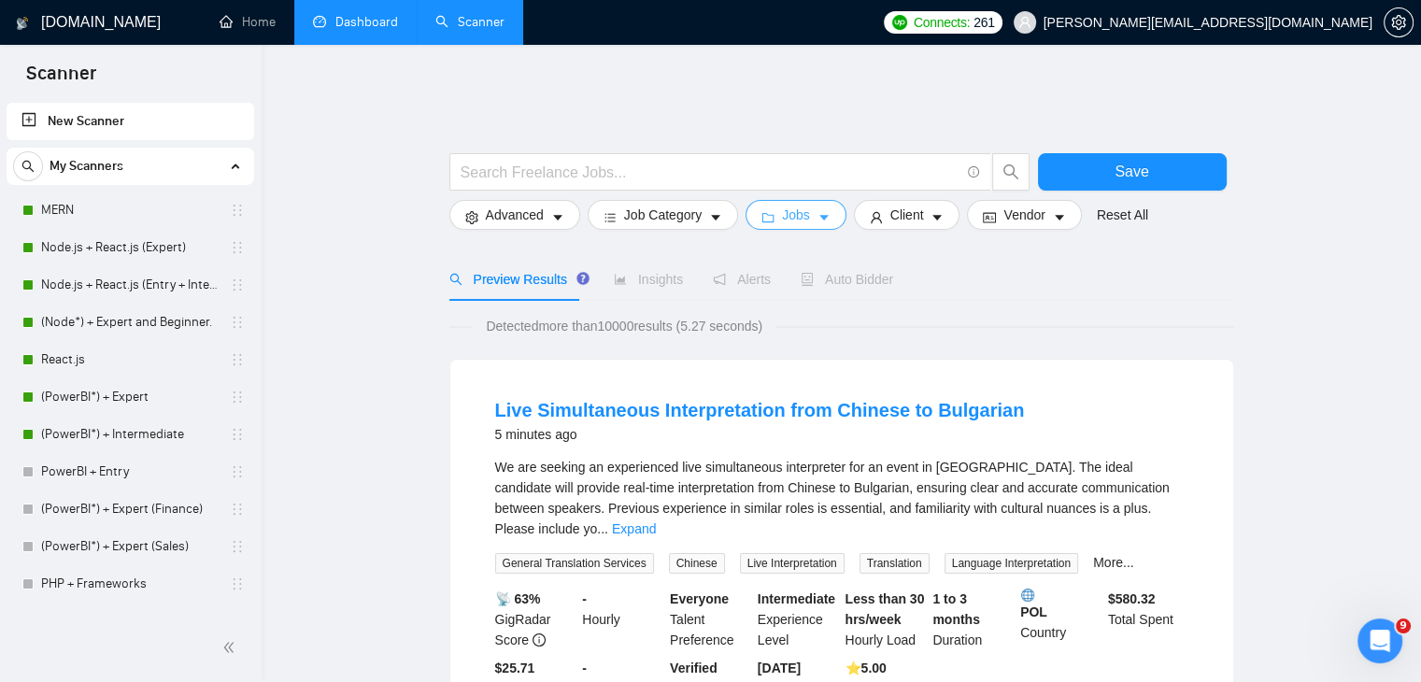
scroll to position [4229, 0]
click at [355, 20] on link "Dashboard" at bounding box center [355, 22] width 85 height 16
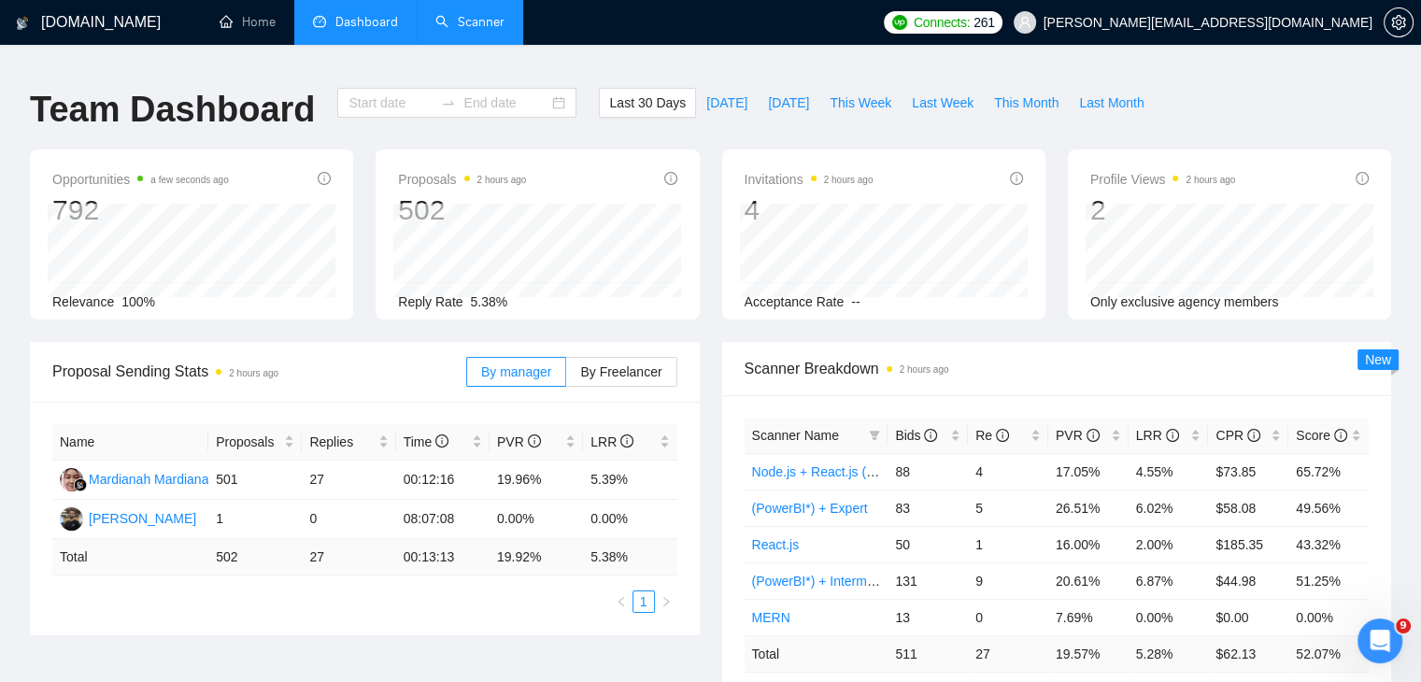
type input "[DATE]"
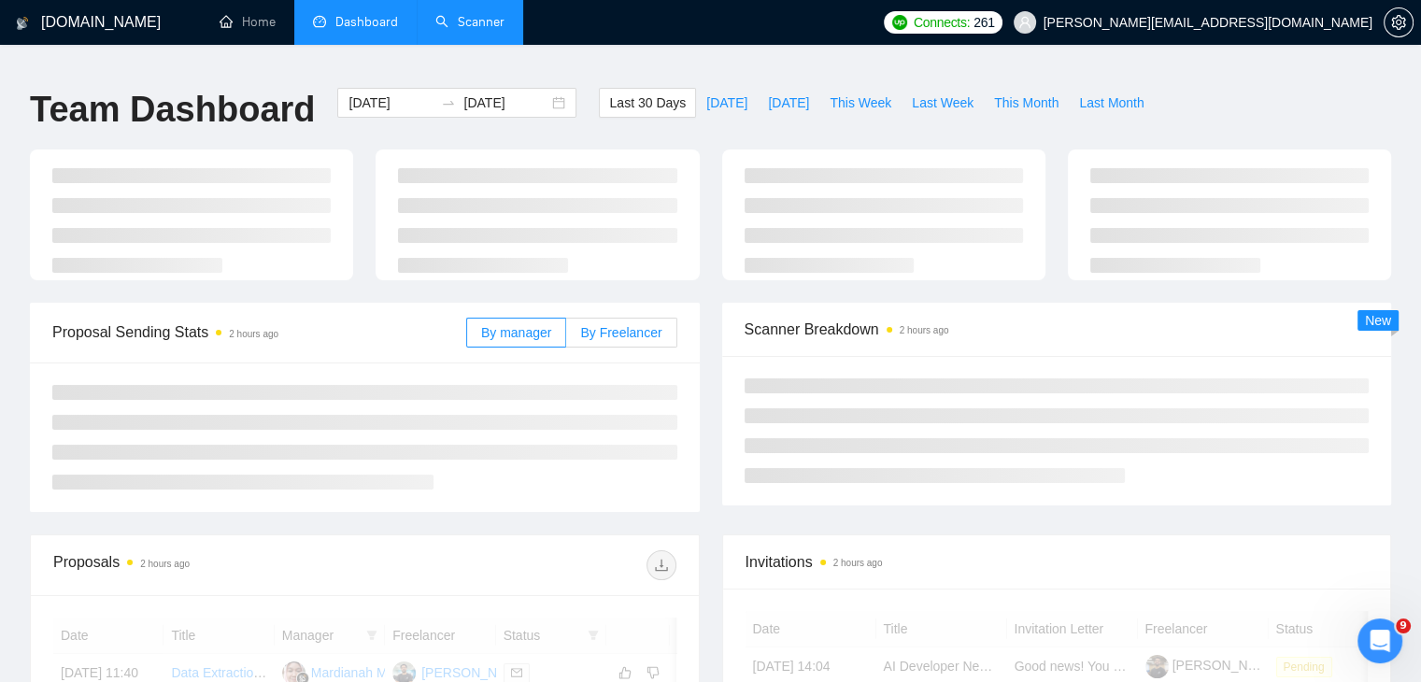
click at [630, 325] on span "By Freelancer" at bounding box center [620, 332] width 81 height 15
click at [566, 337] on input "By Freelancer" at bounding box center [566, 337] width 0 height 0
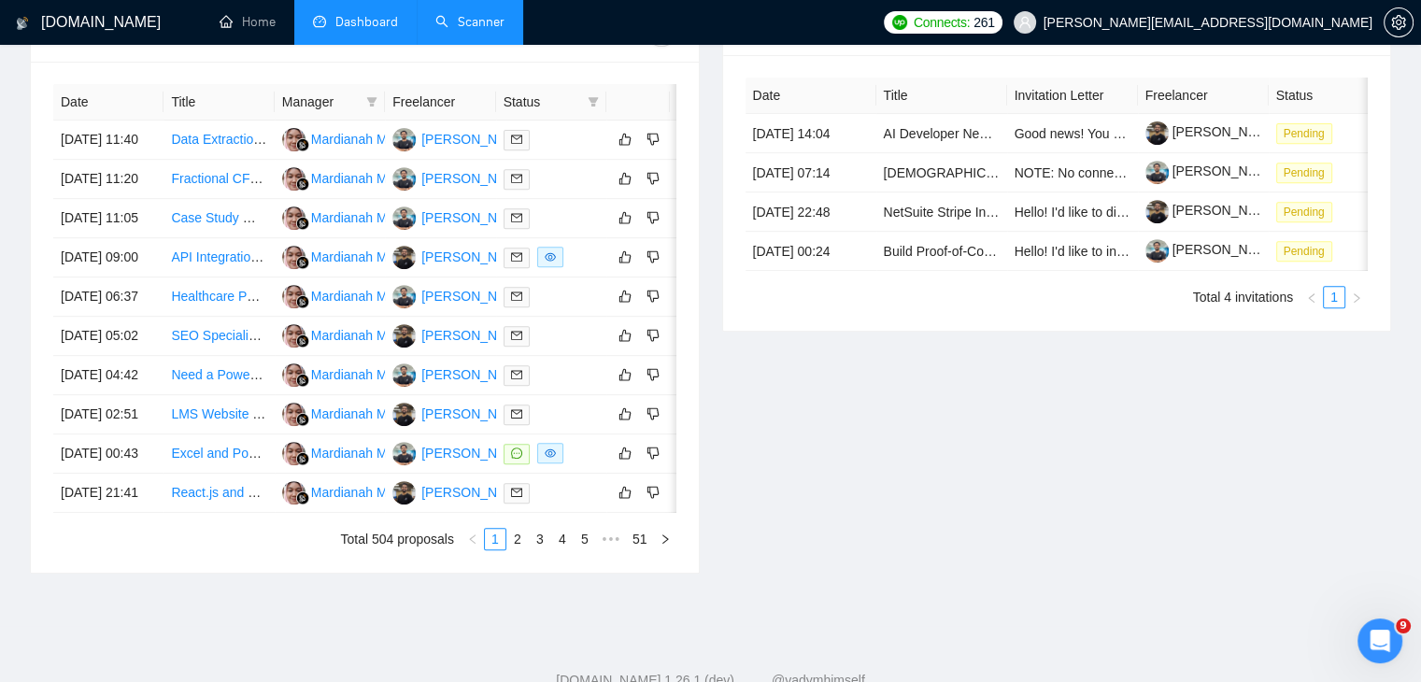
scroll to position [759, 0]
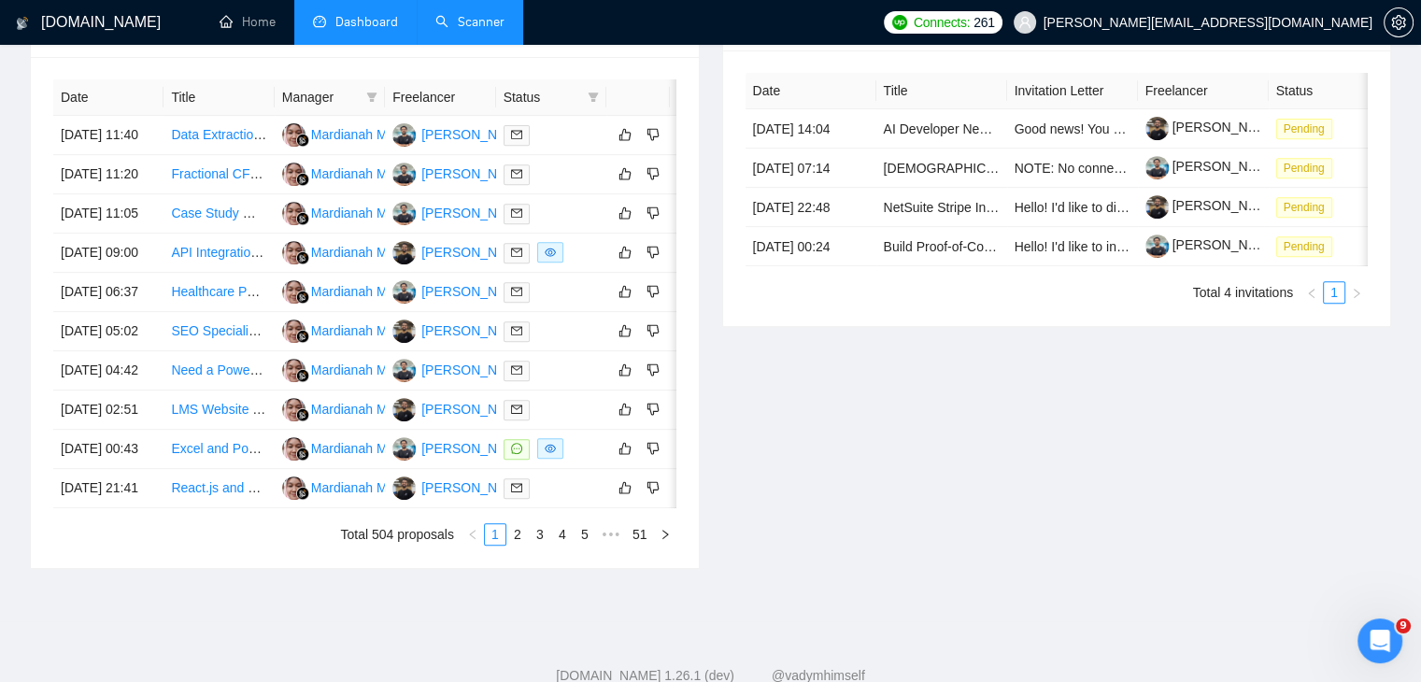
click at [915, 488] on div "Invitations 2 hours ago Date Title Invitation Letter Freelancer Status [DATE] 1…" at bounding box center [1057, 282] width 692 height 573
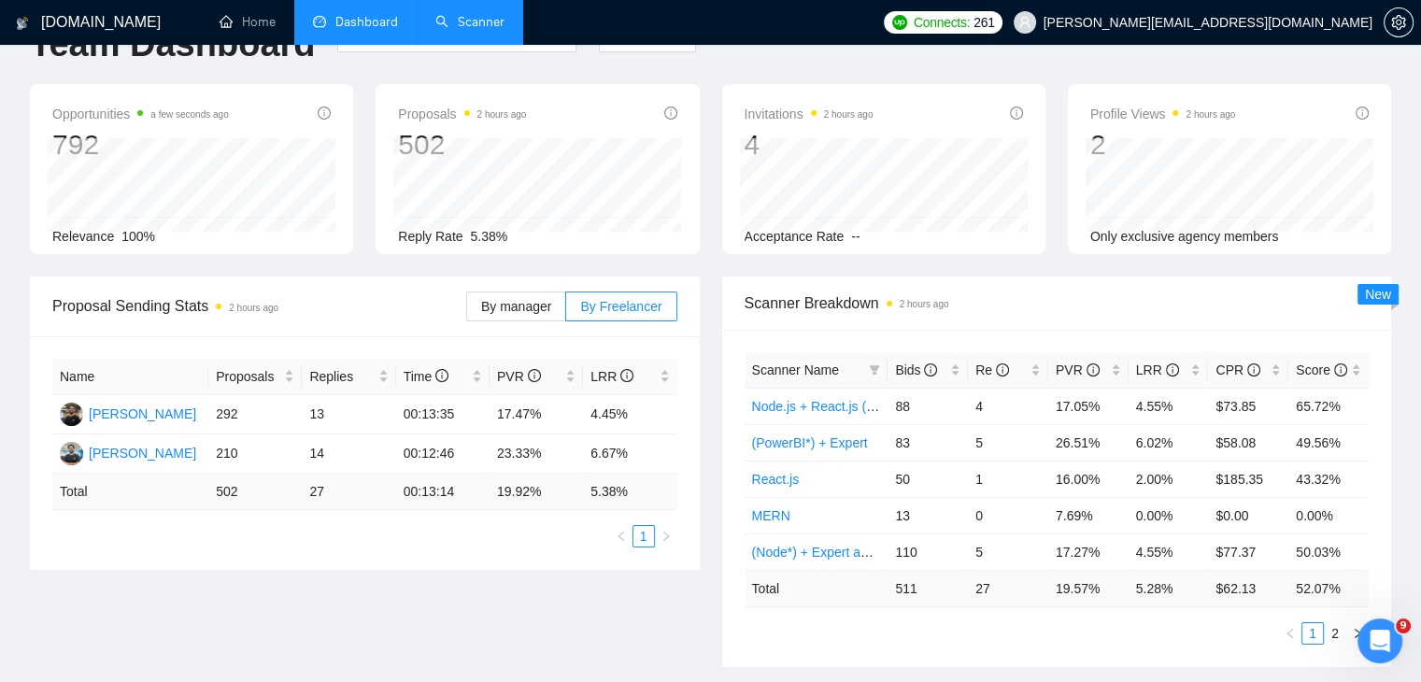
scroll to position [64, 0]
